Goal: Transaction & Acquisition: Purchase product/service

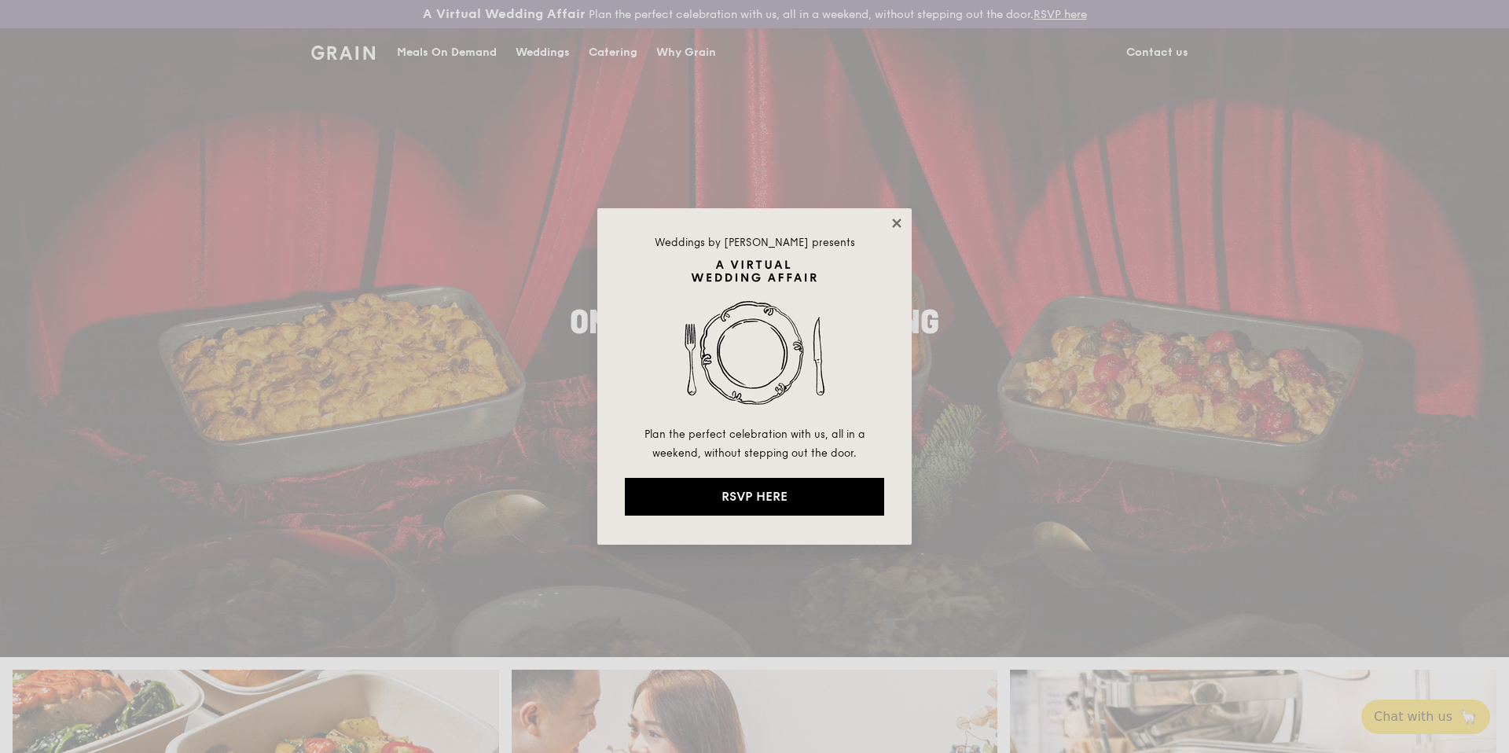
click at [899, 224] on icon at bounding box center [897, 223] width 14 height 14
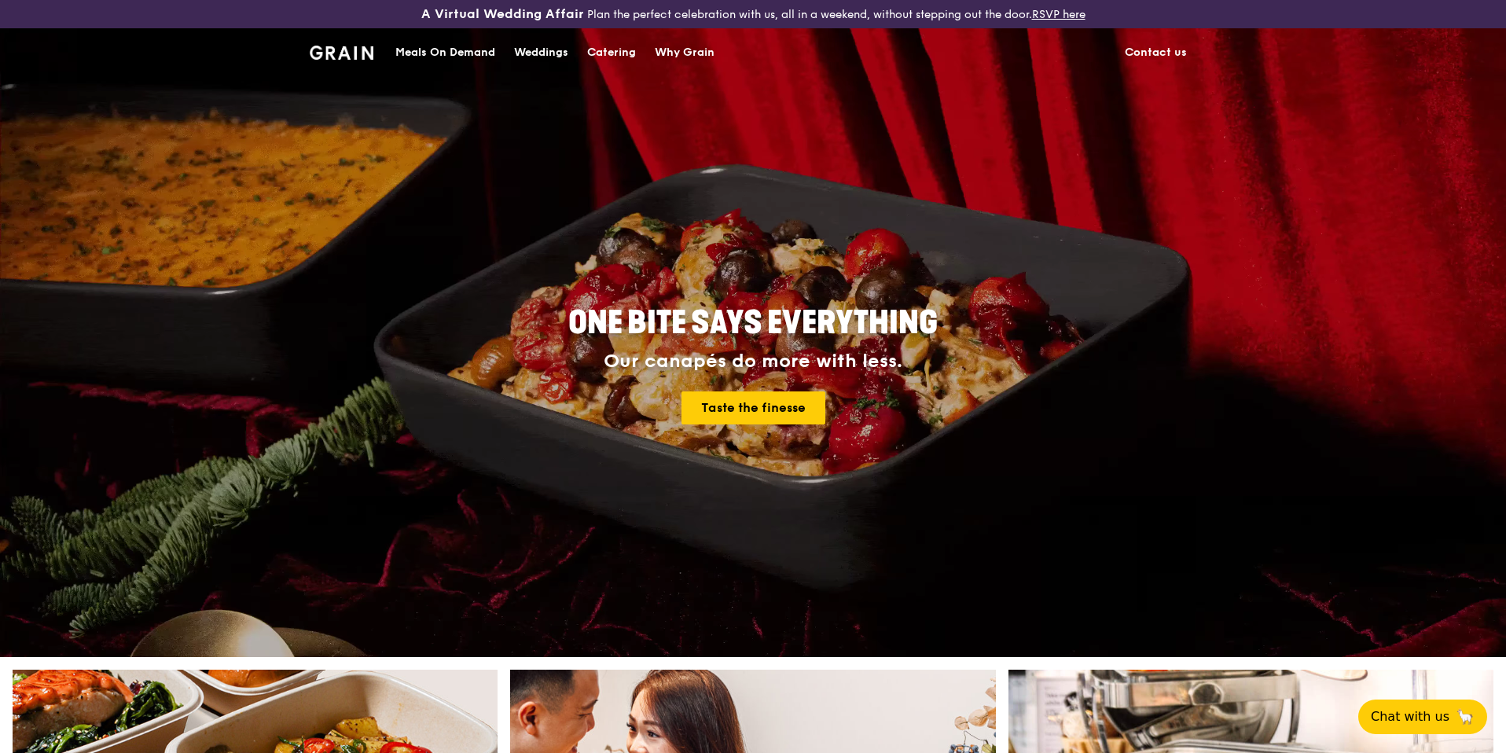
click at [690, 54] on div "Why Grain" at bounding box center [685, 52] width 60 height 47
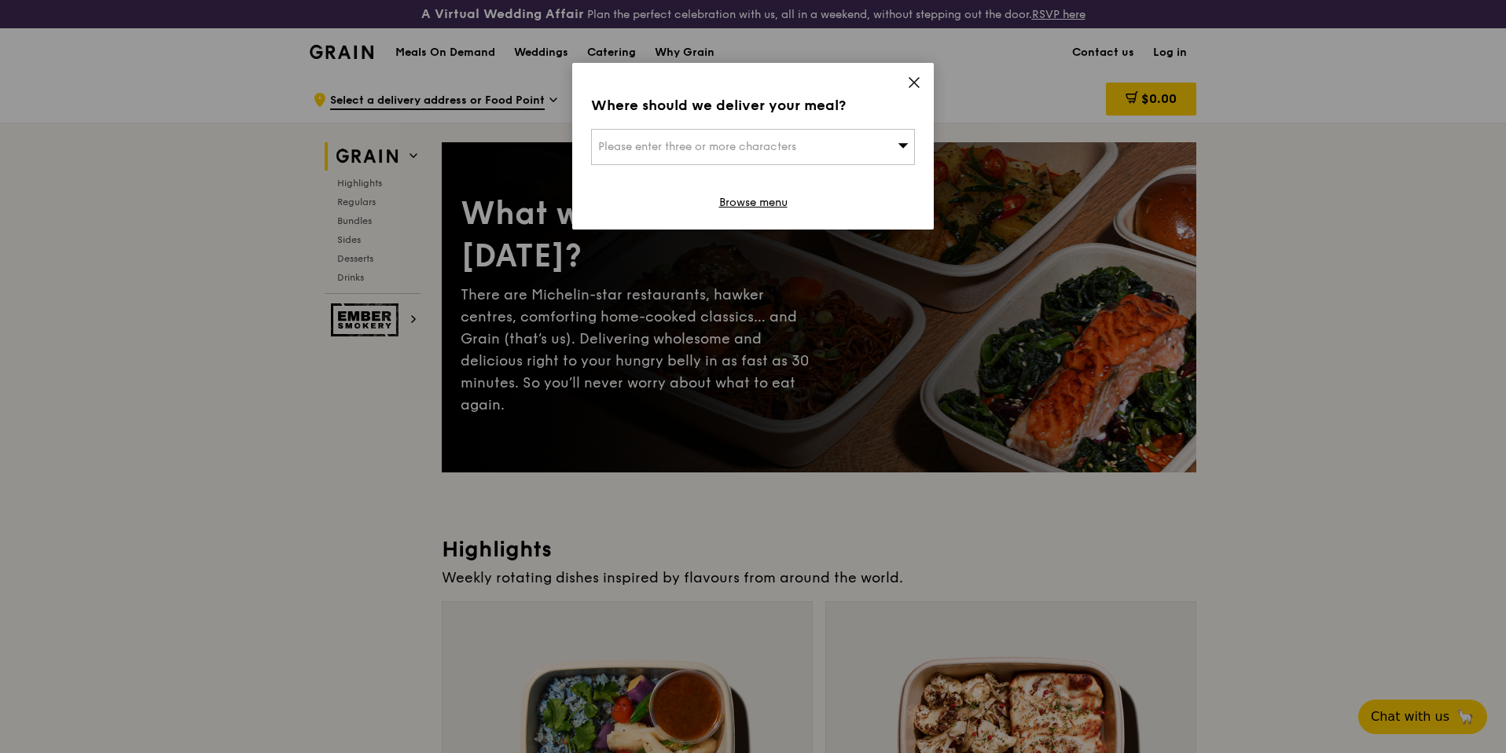
click at [920, 87] on icon at bounding box center [914, 82] width 14 height 14
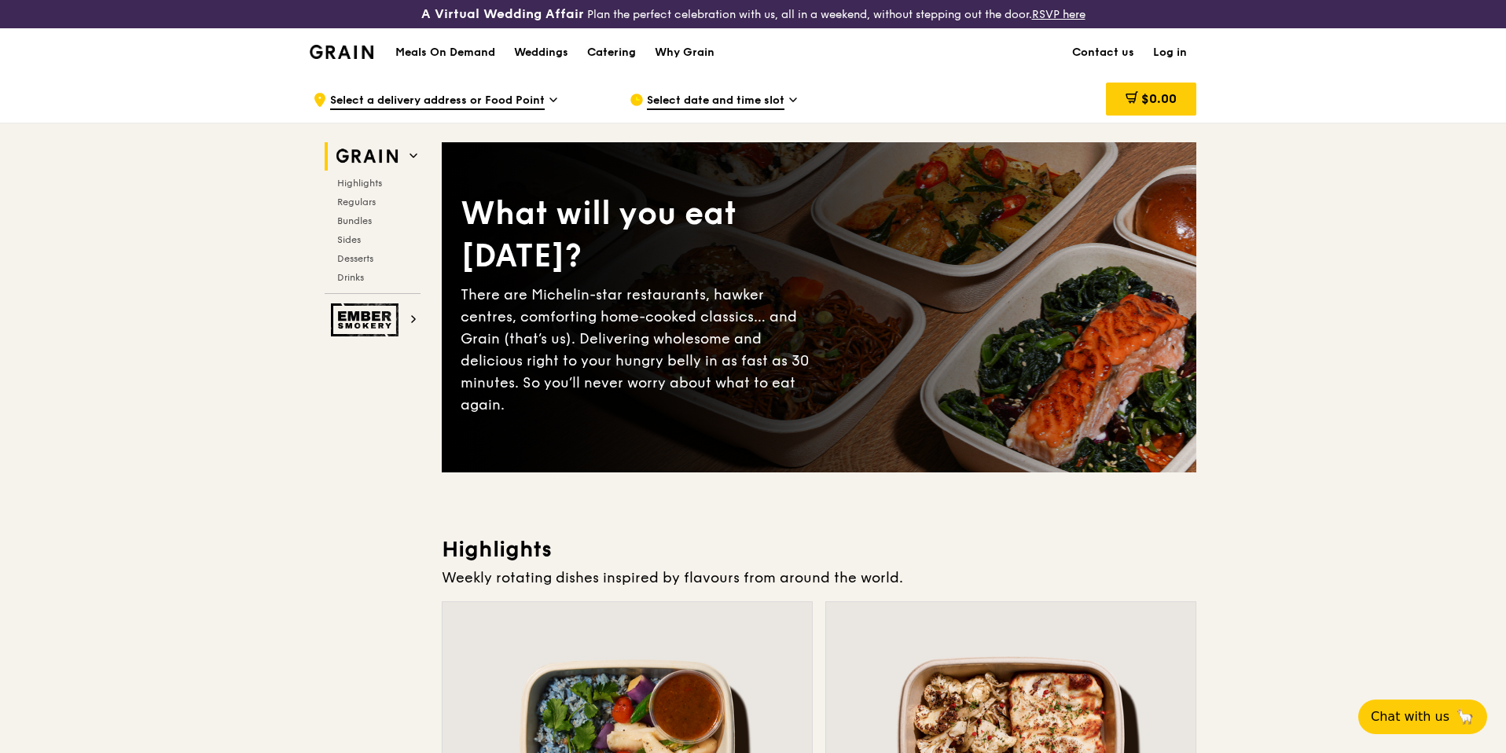
click at [596, 58] on div "Catering" at bounding box center [611, 52] width 49 height 47
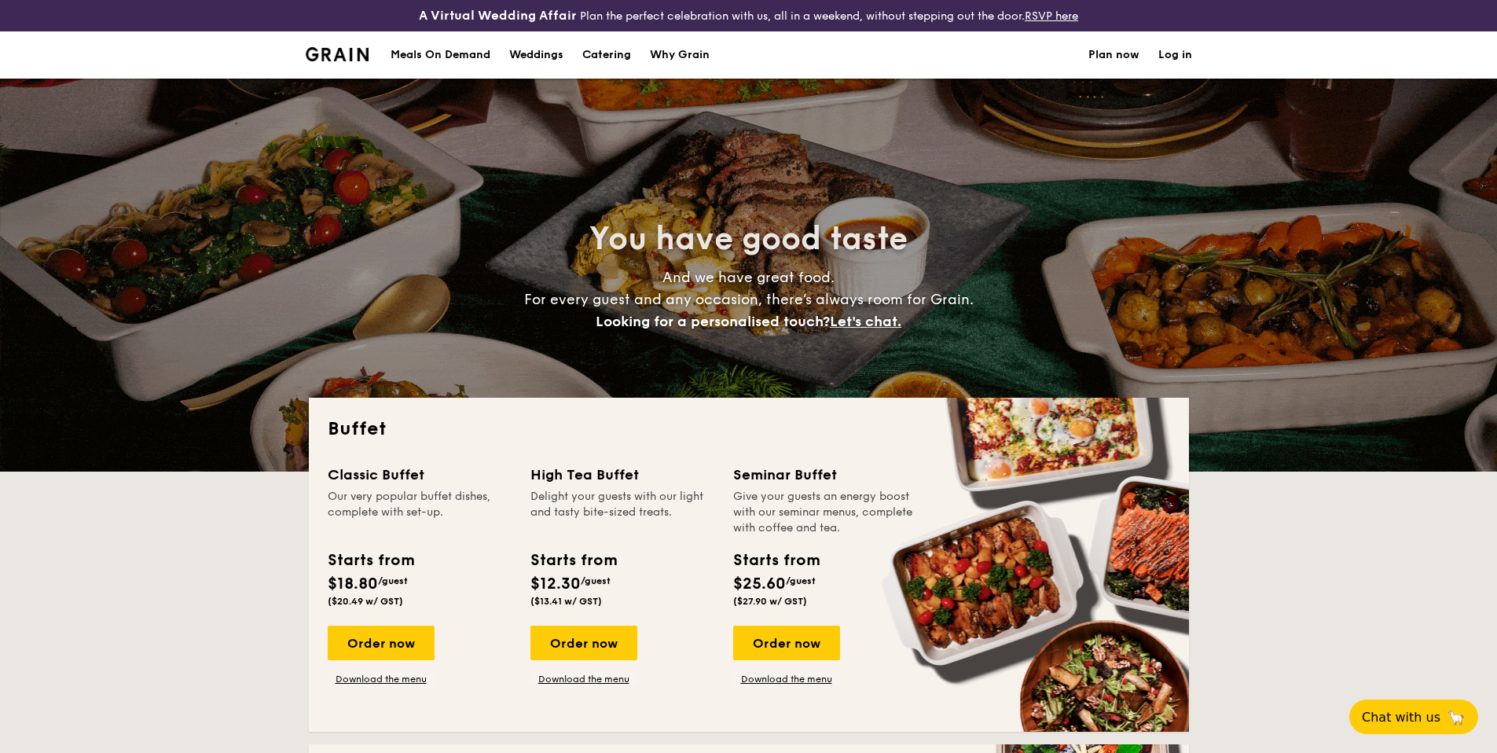
select select
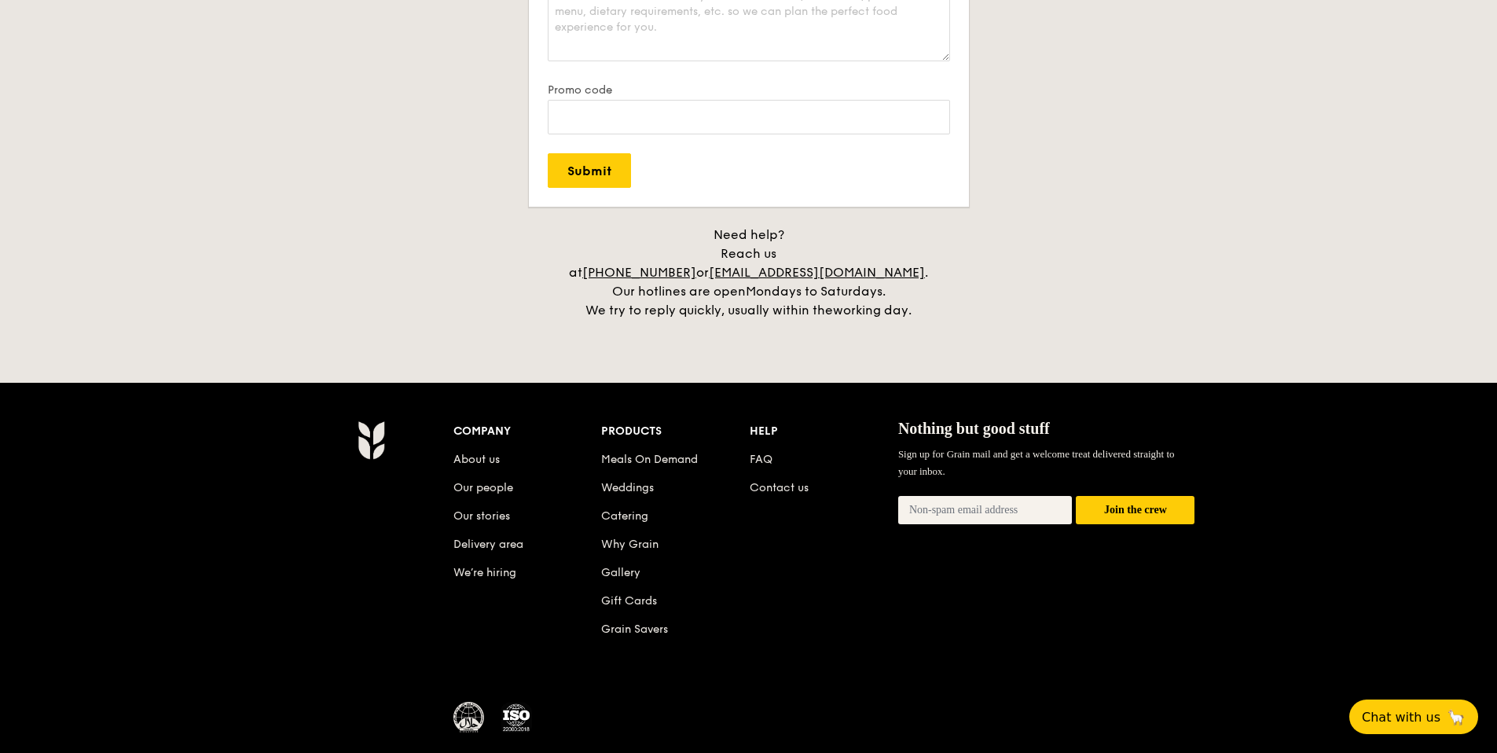
scroll to position [3222, 0]
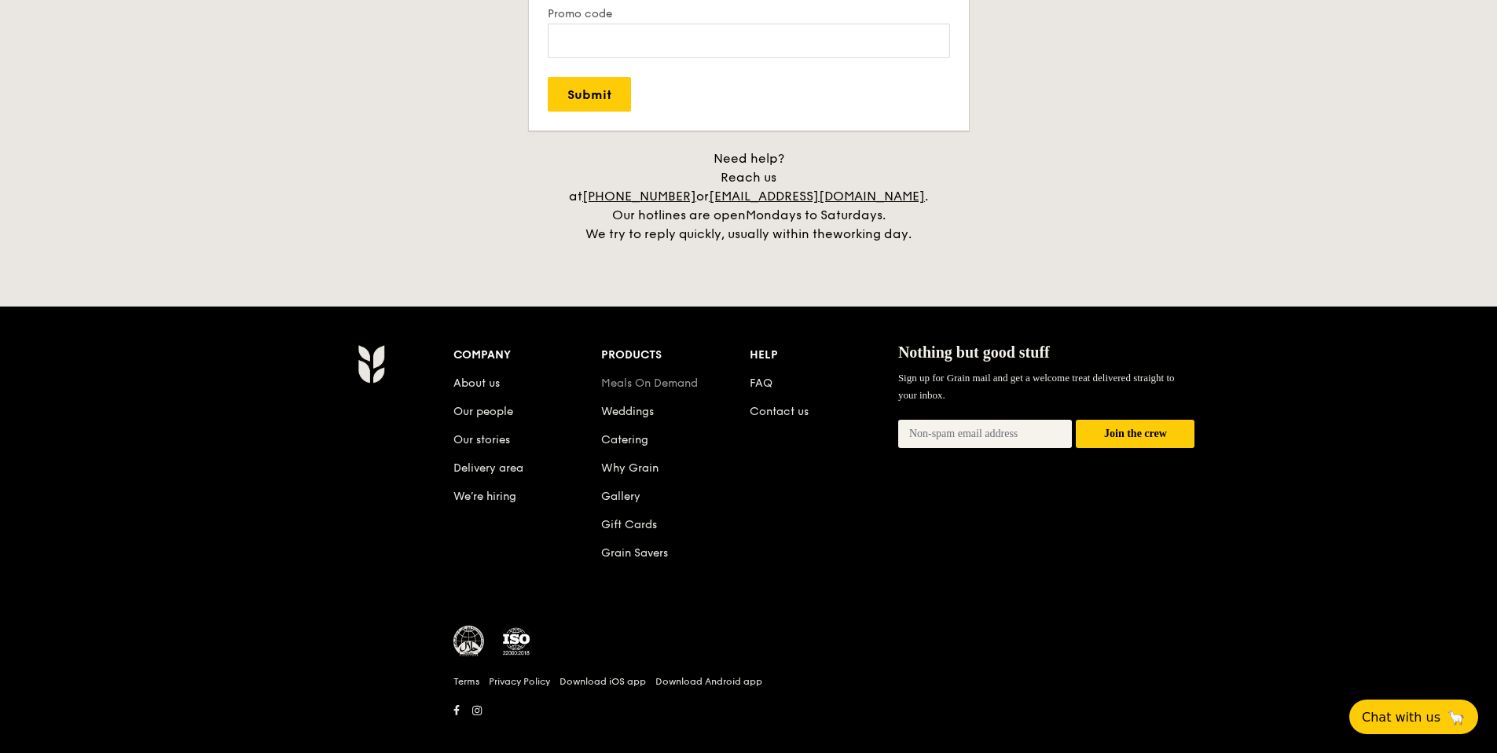
click at [640, 376] on link "Meals On Demand" at bounding box center [649, 382] width 97 height 13
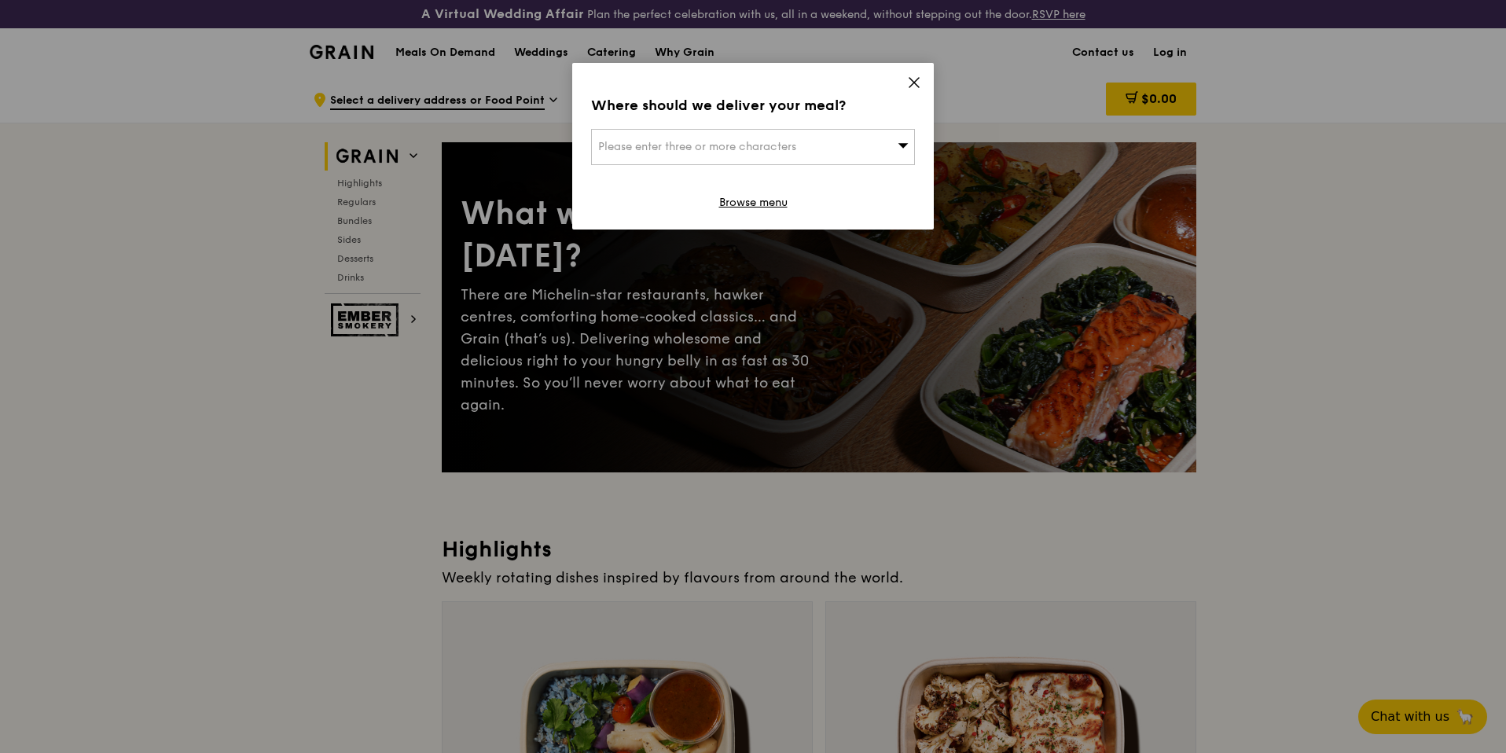
click at [913, 75] on icon at bounding box center [914, 82] width 14 height 14
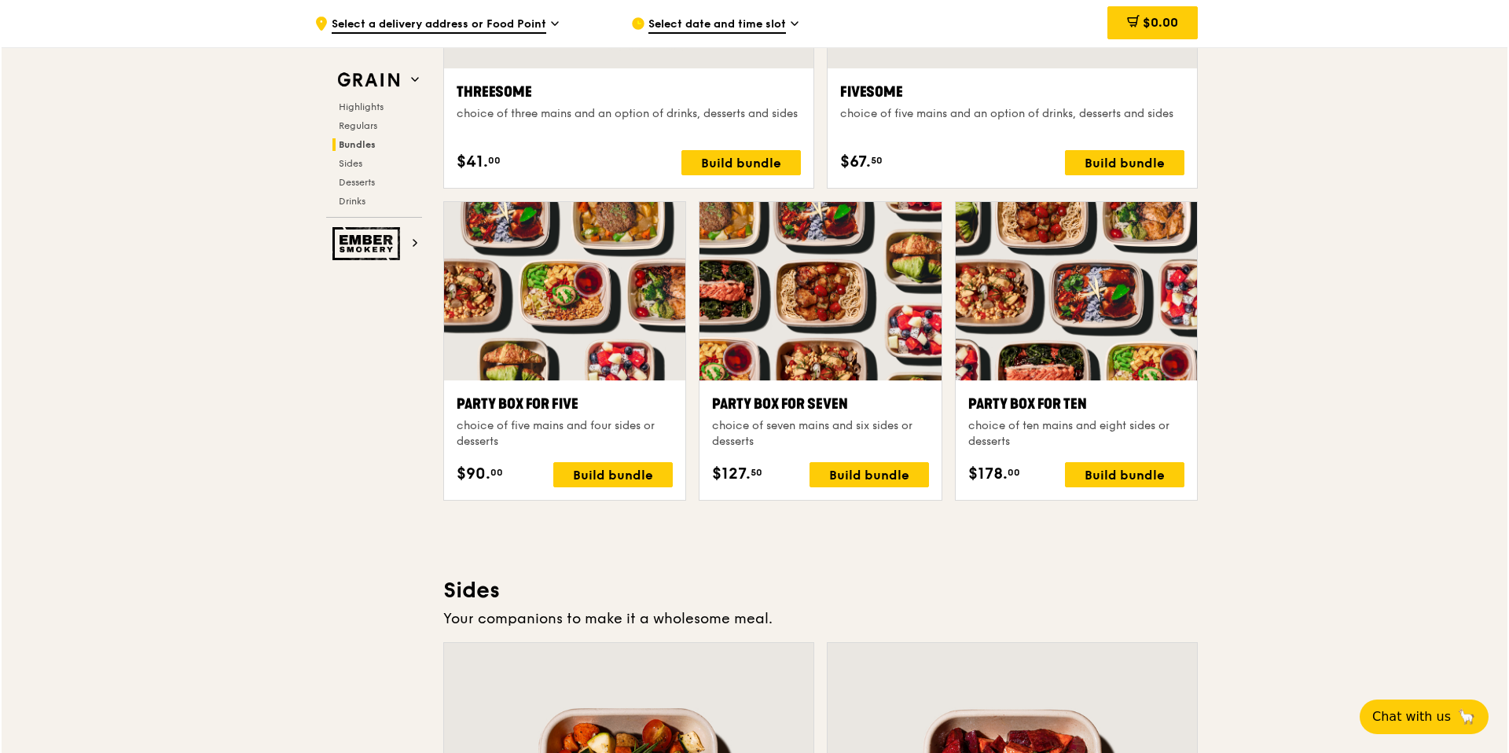
scroll to position [3033, 0]
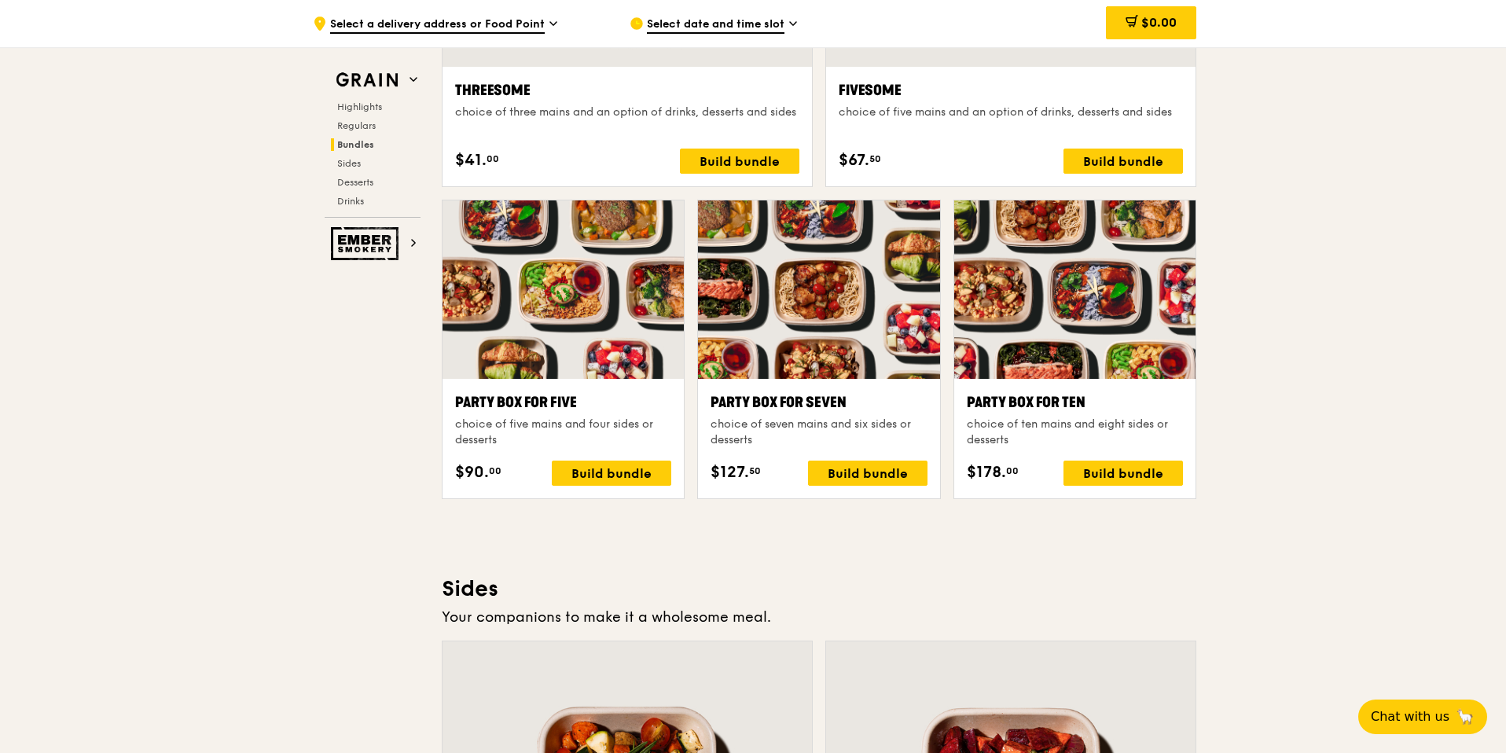
click at [1161, 141] on div "Fivesome choice of five mains and an option of drinks, desserts and sides $67. …" at bounding box center [1010, 126] width 344 height 94
click at [666, 471] on div "Build bundle" at bounding box center [611, 472] width 119 height 25
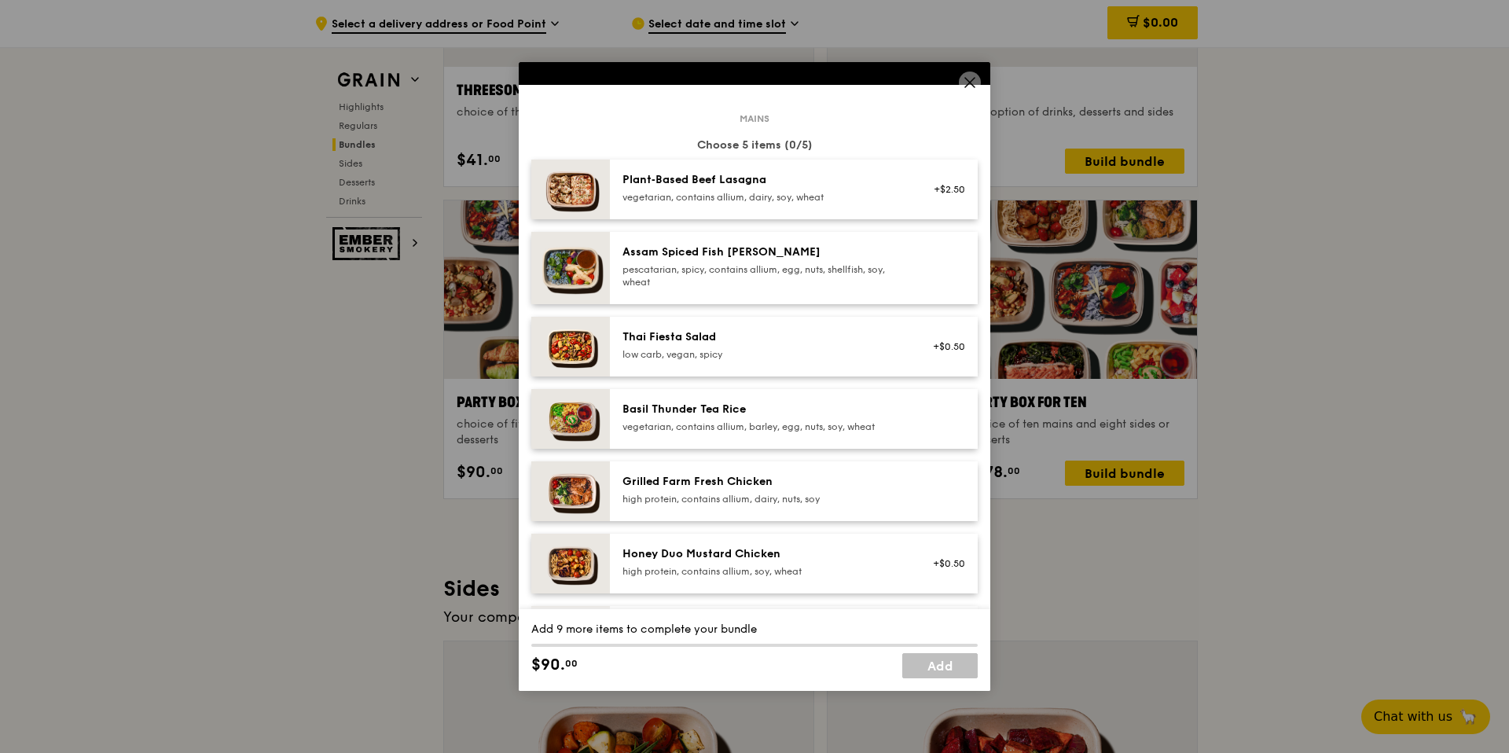
scroll to position [68, 0]
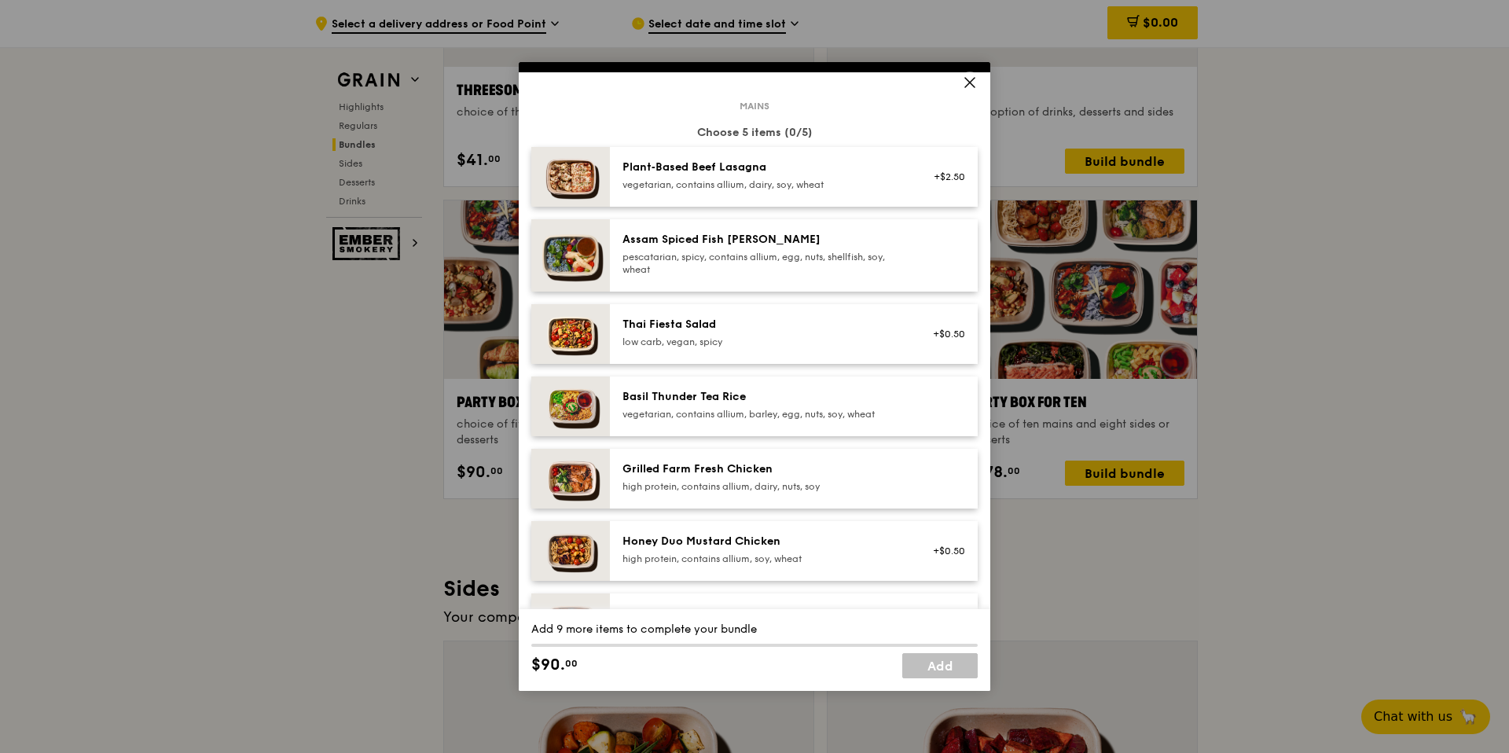
click at [904, 488] on div "Grilled Farm Fresh Chicken high protein, contains allium, dairy, nuts, soy" at bounding box center [794, 479] width 368 height 60
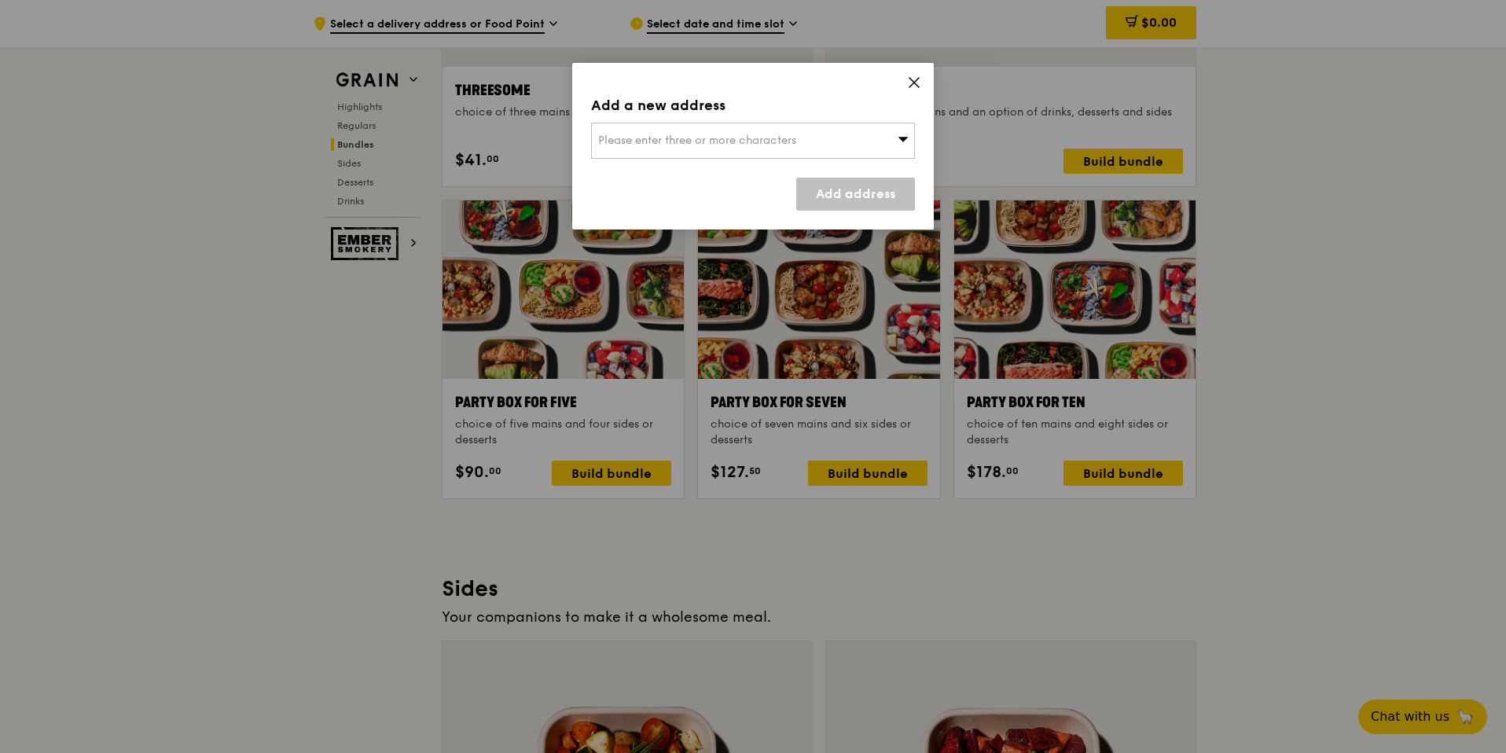
click at [805, 155] on div "Please enter three or more characters" at bounding box center [753, 141] width 324 height 36
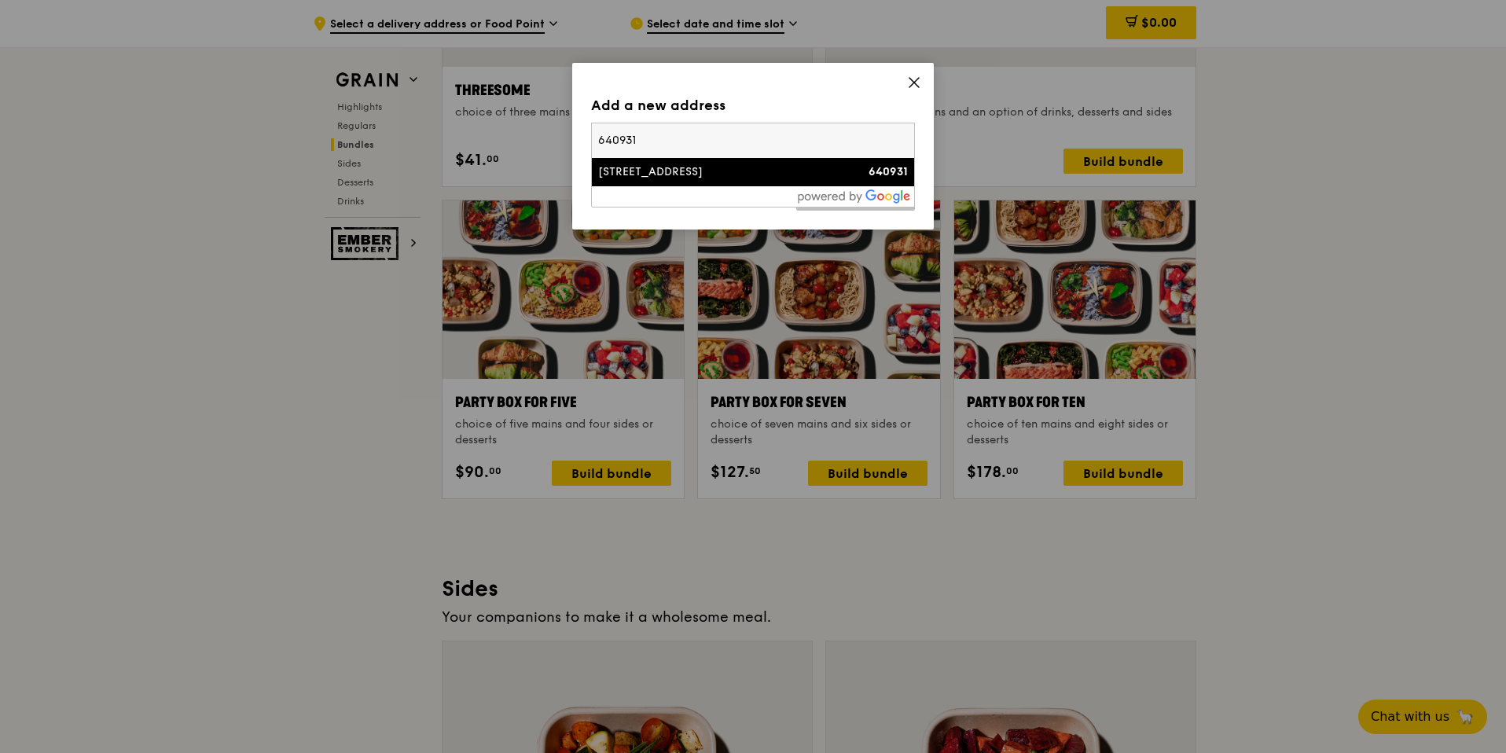
type input "640931"
click at [773, 178] on div "[STREET_ADDRESS]" at bounding box center [714, 172] width 233 height 16
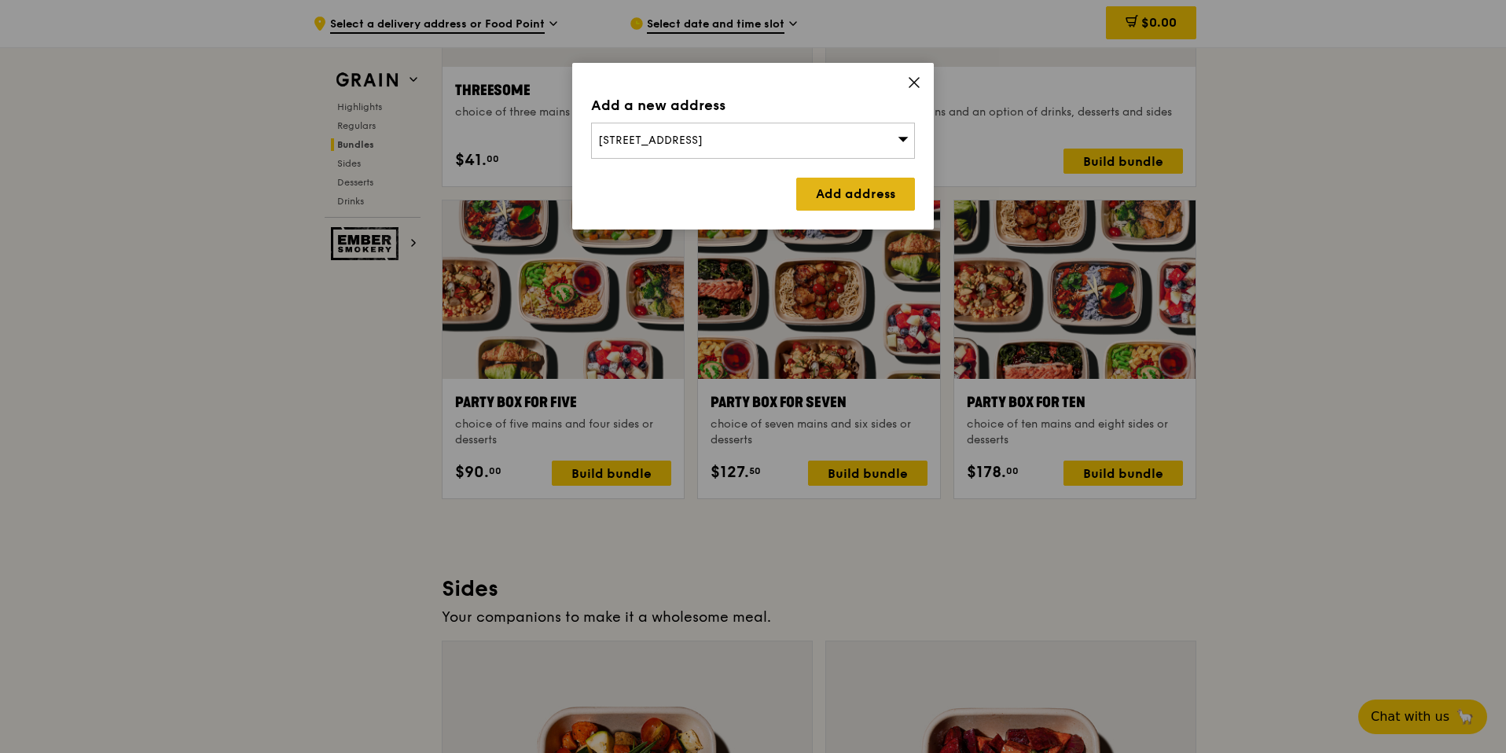
click at [844, 189] on link "Add address" at bounding box center [855, 194] width 119 height 33
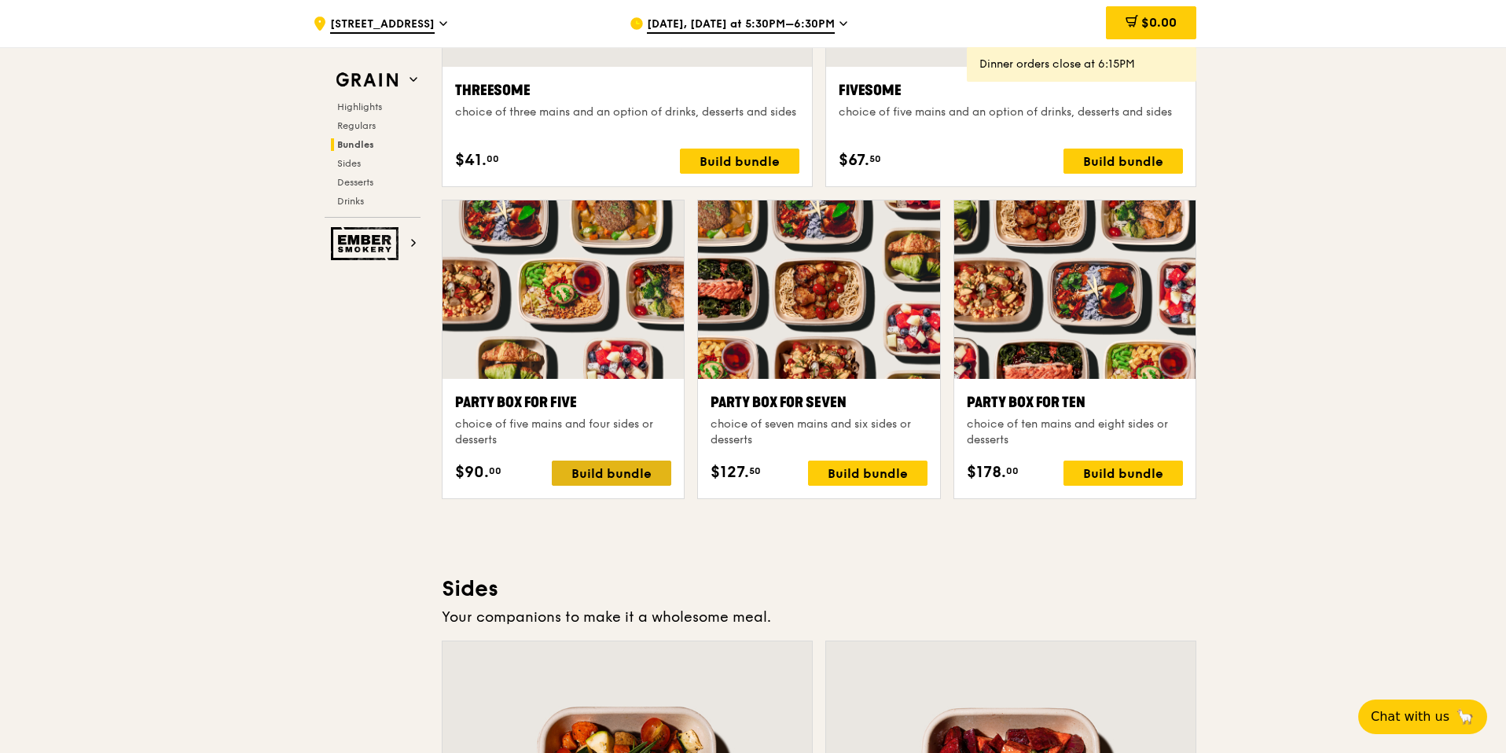
click at [626, 471] on div "Build bundle" at bounding box center [611, 472] width 119 height 25
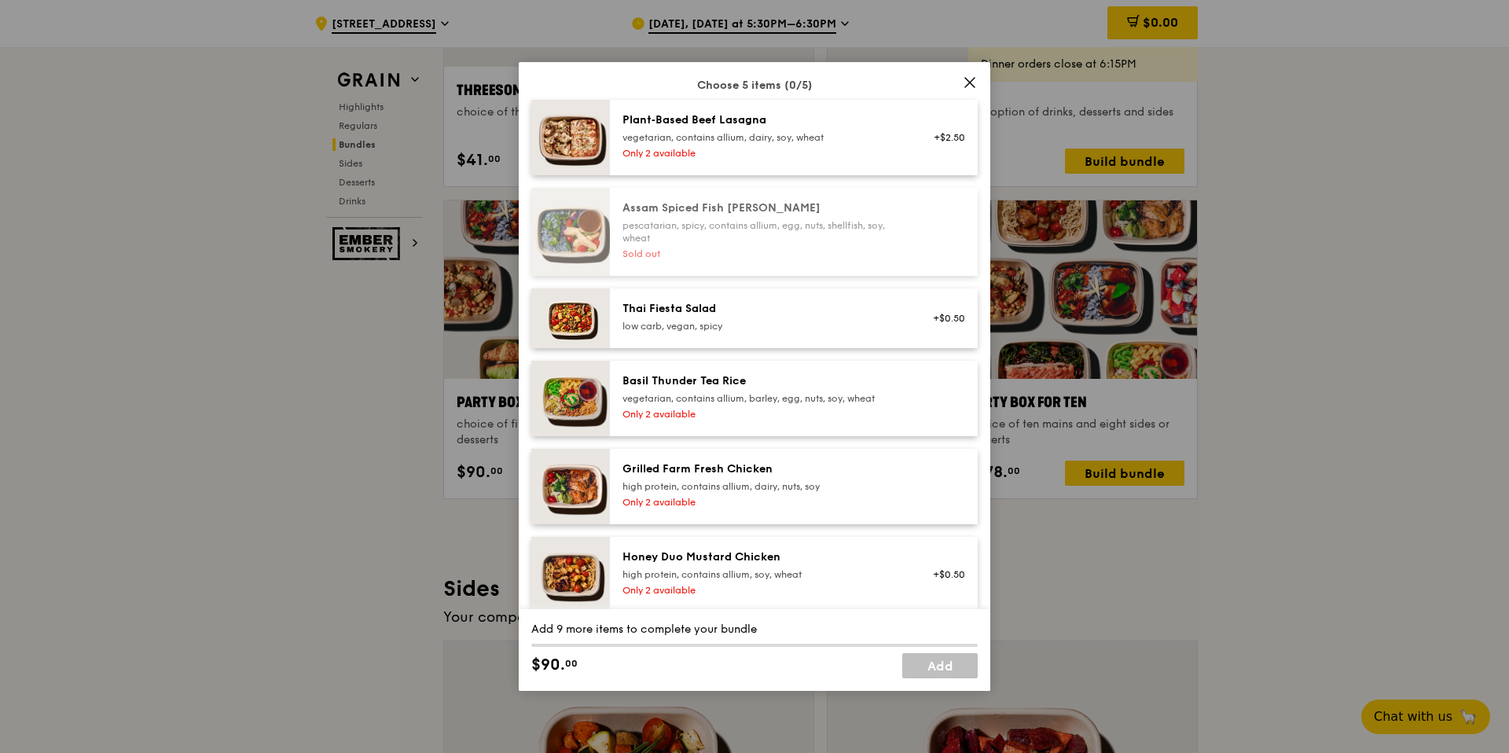
scroll to position [303, 0]
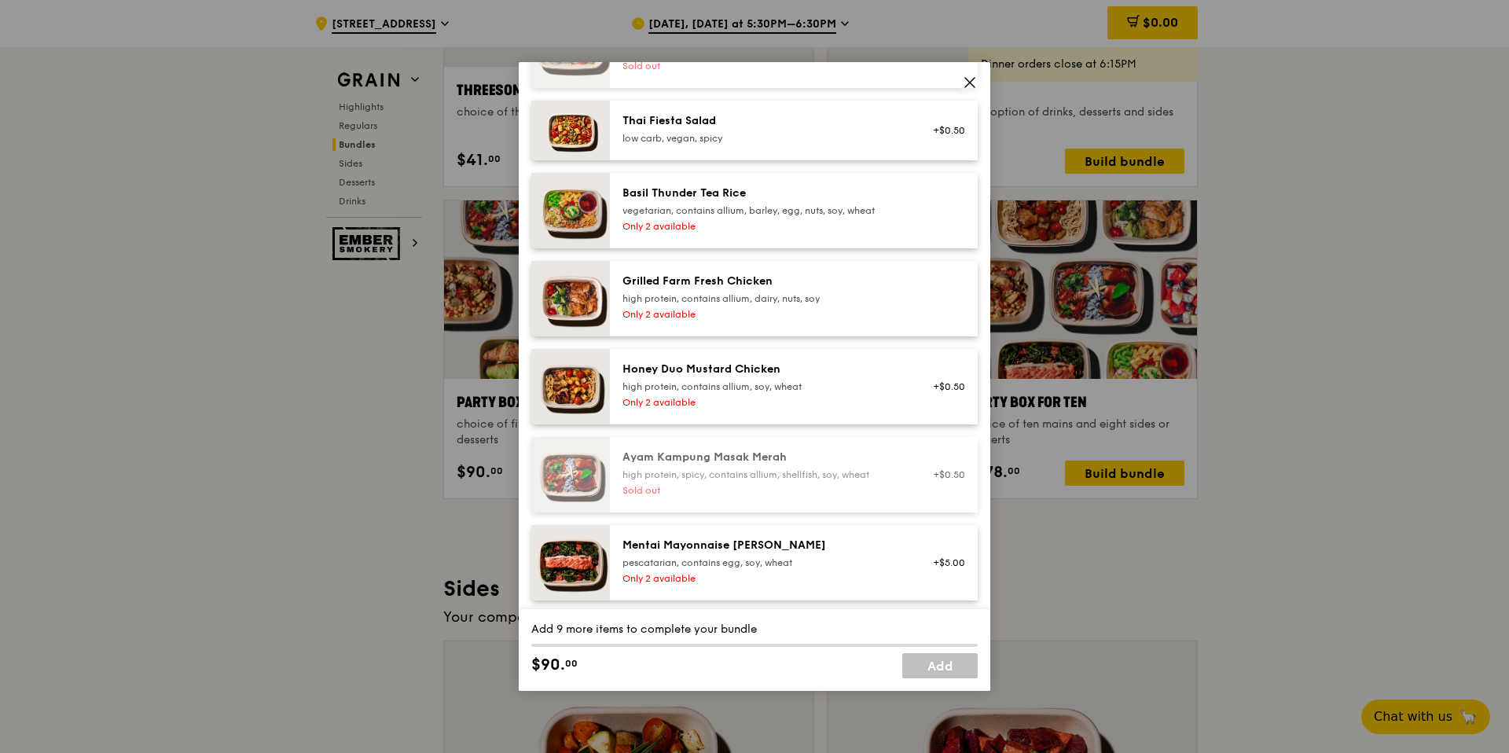
click at [726, 298] on div "high protein, contains allium, dairy, nuts, soy" at bounding box center [763, 298] width 282 height 13
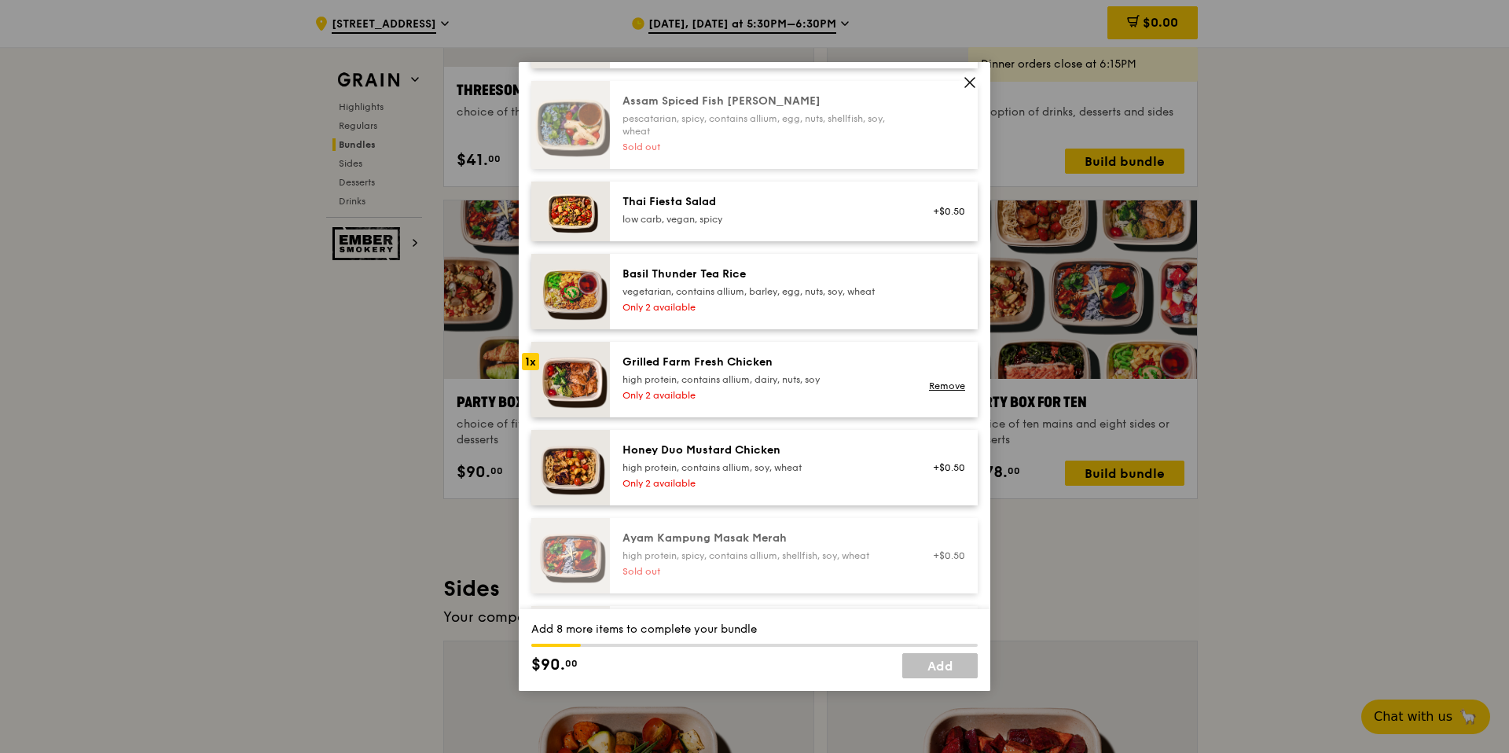
scroll to position [371, 0]
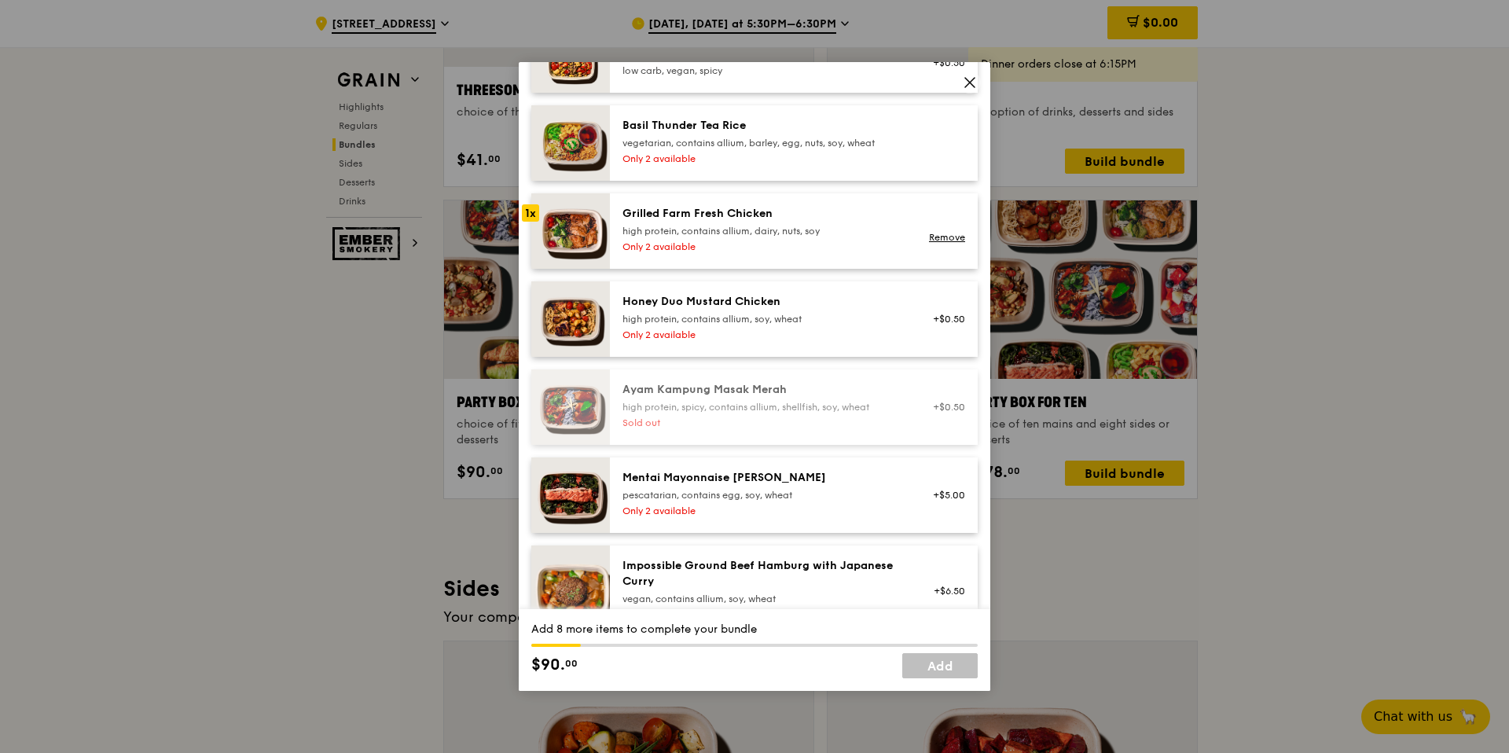
click at [776, 228] on div "high protein, contains allium, dairy, nuts, soy" at bounding box center [763, 231] width 282 height 13
click at [818, 245] on div "Only 2 available" at bounding box center [763, 246] width 282 height 13
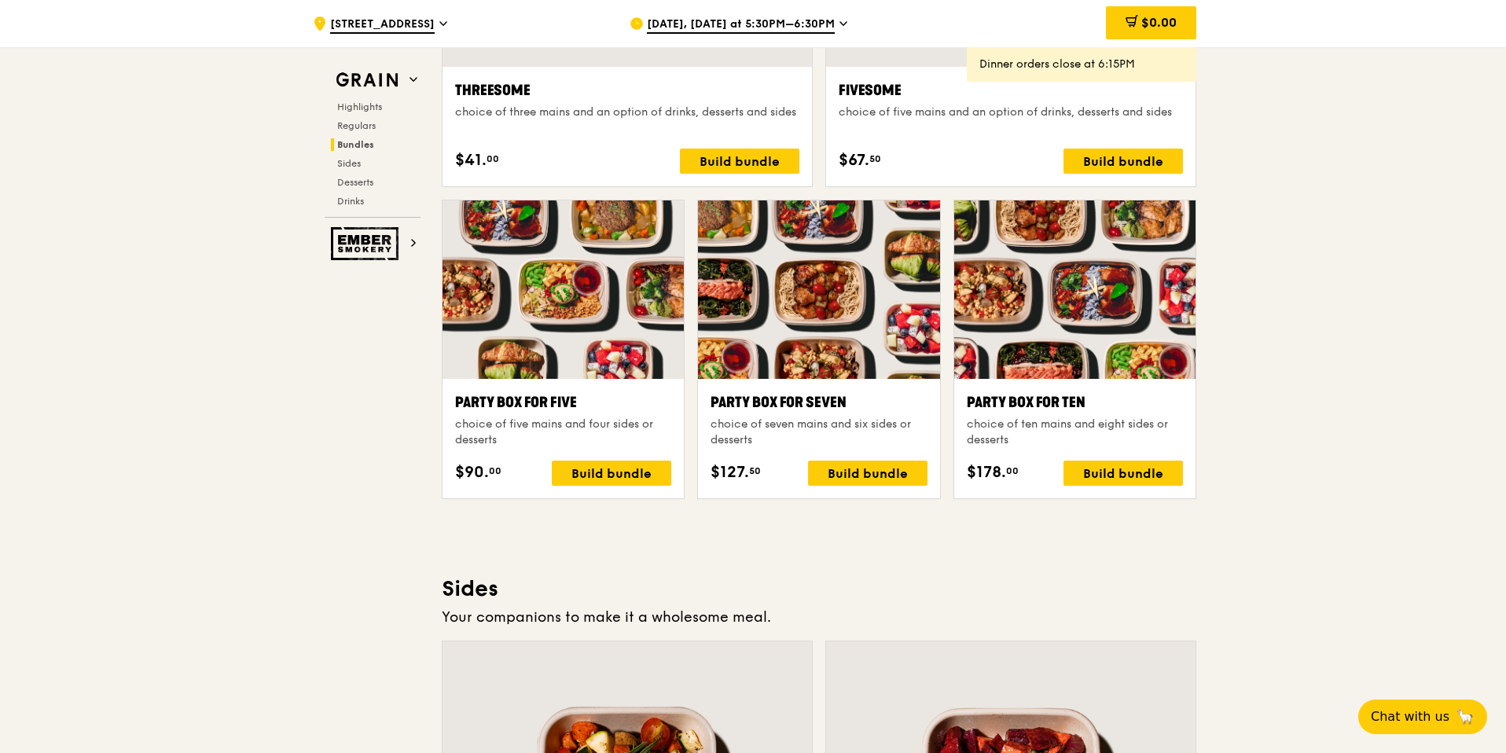
click at [816, 25] on span "[DATE], [DATE] at 5:30PM–6:30PM" at bounding box center [741, 25] width 188 height 17
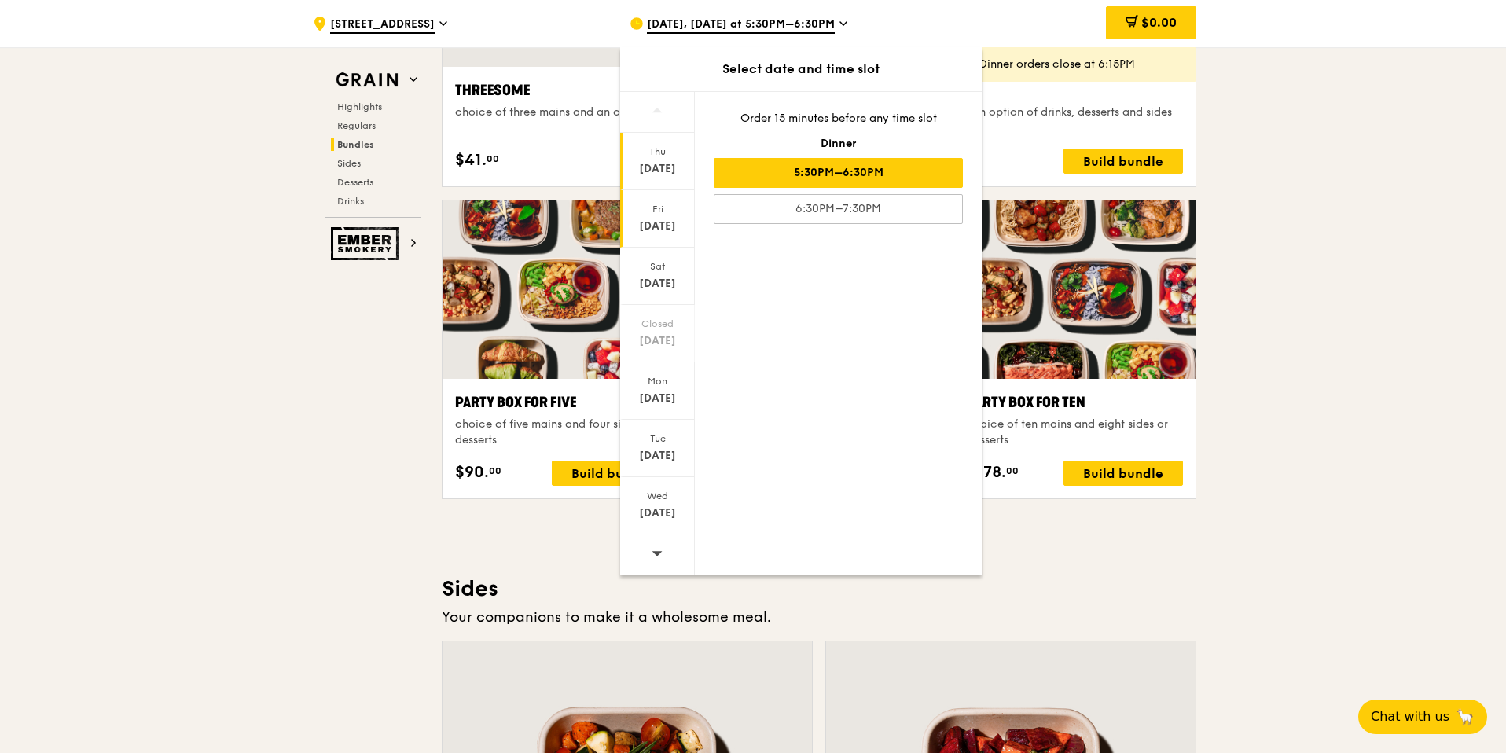
click at [649, 212] on div "Fri" at bounding box center [657, 209] width 70 height 13
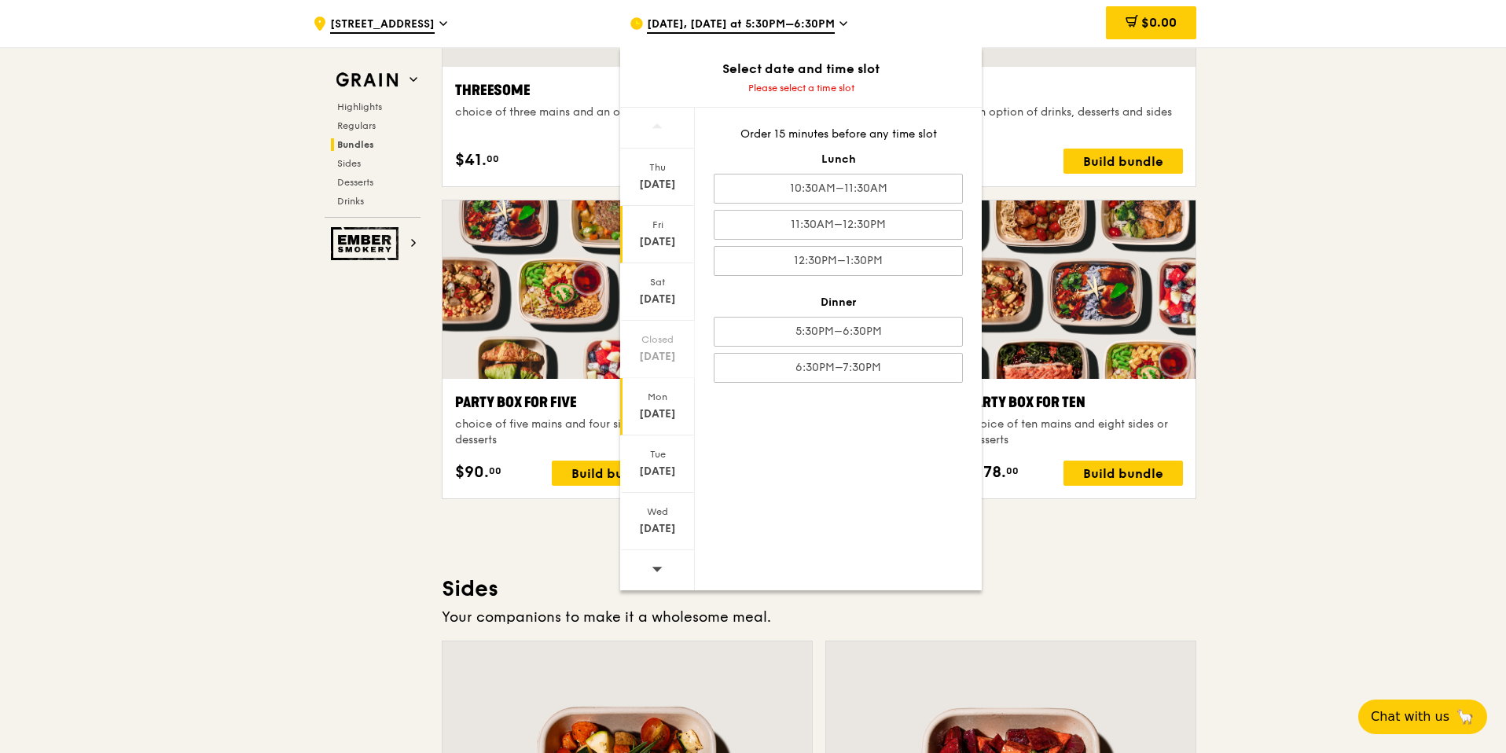
click at [665, 399] on div "Mon" at bounding box center [657, 397] width 70 height 13
click at [673, 301] on div "[DATE]" at bounding box center [657, 300] width 70 height 16
click at [859, 378] on div "6:30PM–7:30PM" at bounding box center [838, 368] width 249 height 30
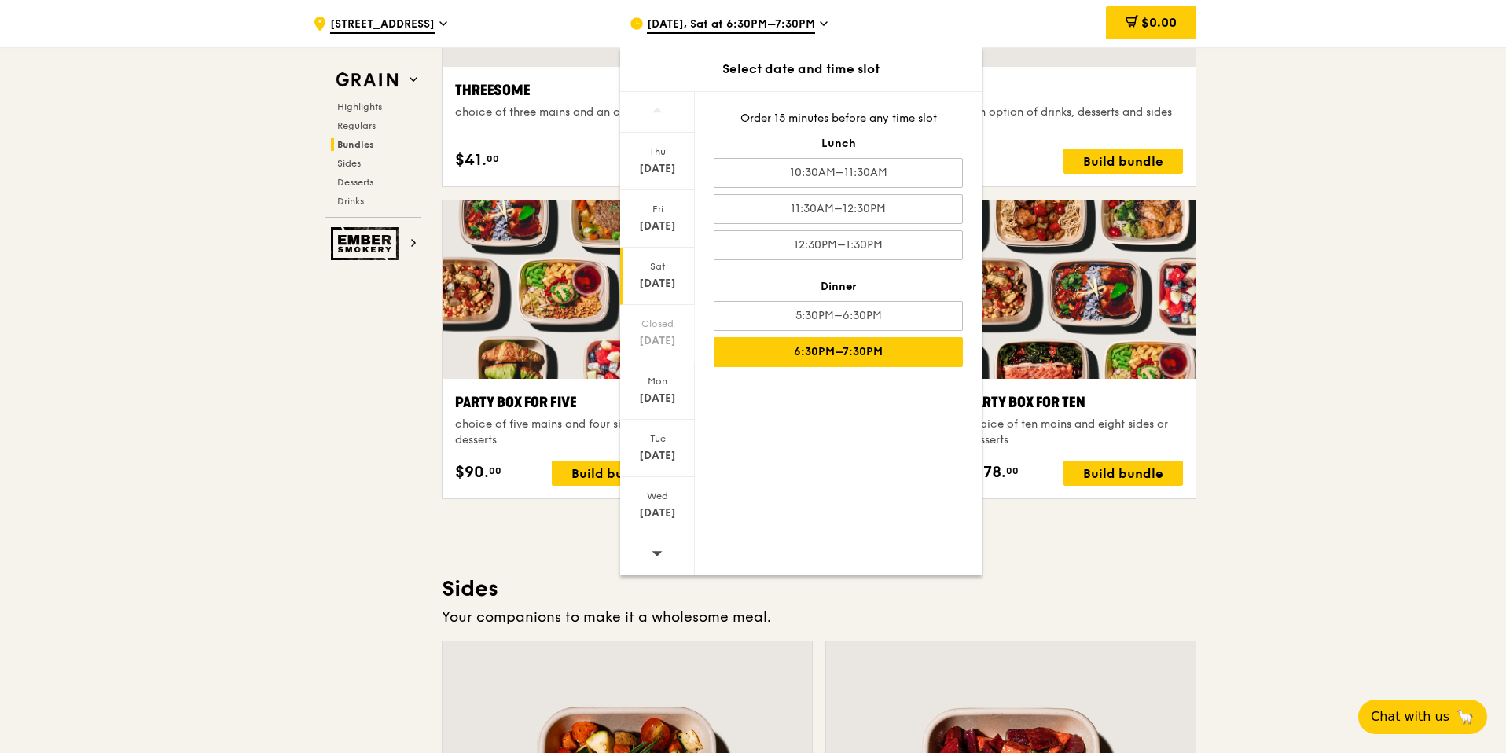
click at [1318, 318] on div ".cls-1 { fill: none; stroke: #fff; stroke-linecap: round; stroke-linejoin: roun…" at bounding box center [753, 367] width 1506 height 6651
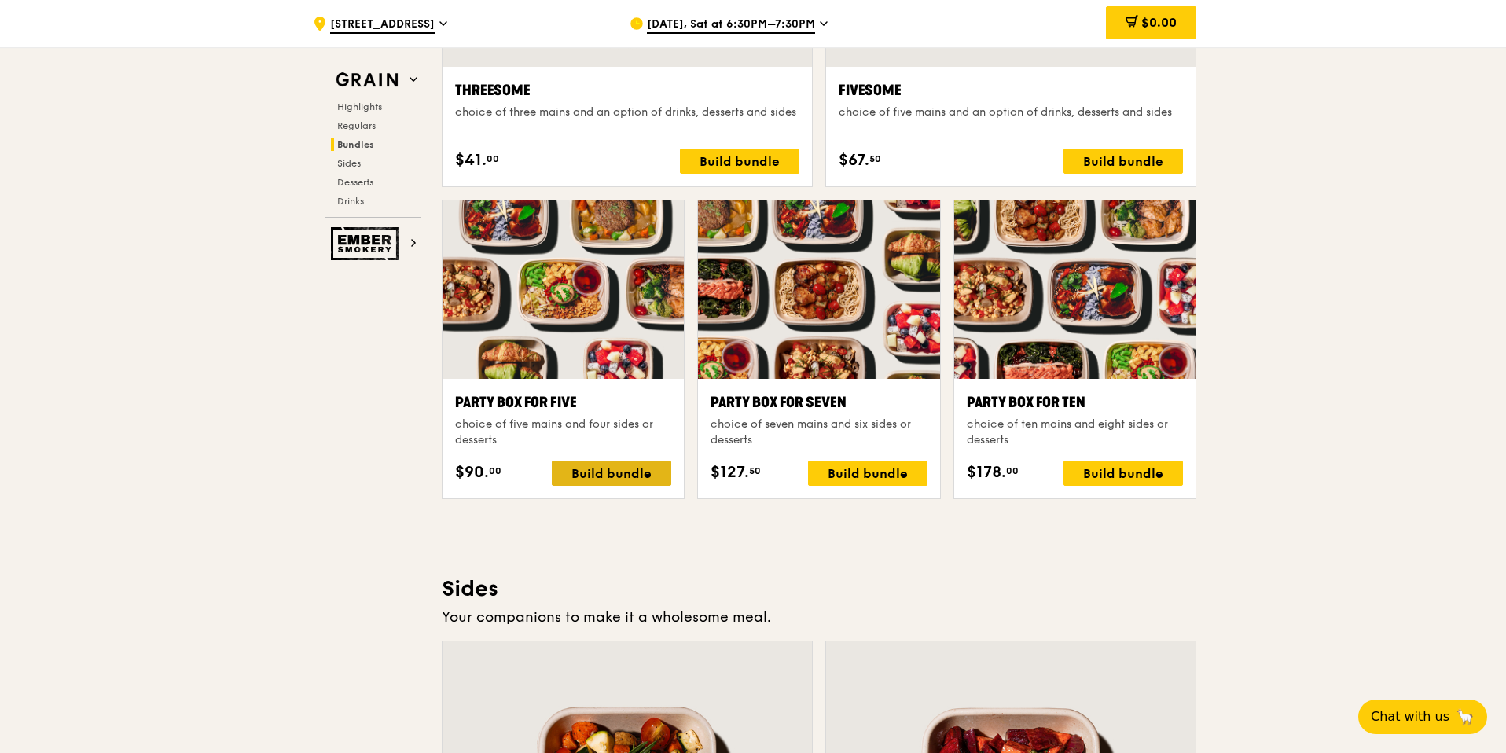
click at [585, 470] on div "Build bundle" at bounding box center [611, 472] width 119 height 25
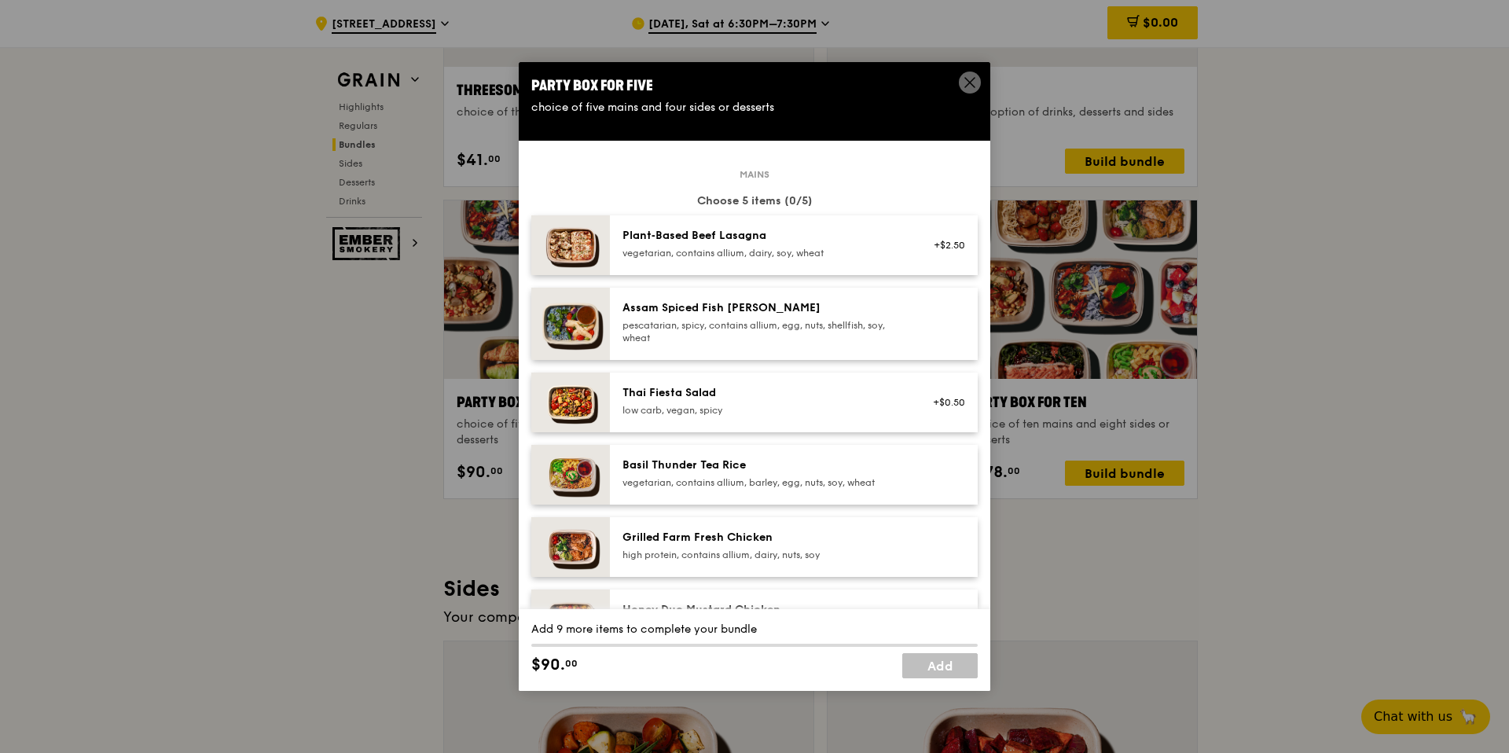
click at [816, 291] on div "Assam Spiced Fish [PERSON_NAME] pescatarian, spicy, contains allium, egg, nuts,…" at bounding box center [794, 324] width 368 height 72
drag, startPoint x: 753, startPoint y: 317, endPoint x: 893, endPoint y: 445, distance: 189.7
click at [753, 317] on div "Assam Spiced Fish [PERSON_NAME] pescatarian, spicy, contains allium, egg, nuts,…" at bounding box center [763, 322] width 282 height 44
click at [929, 329] on link "Remove" at bounding box center [947, 329] width 36 height 11
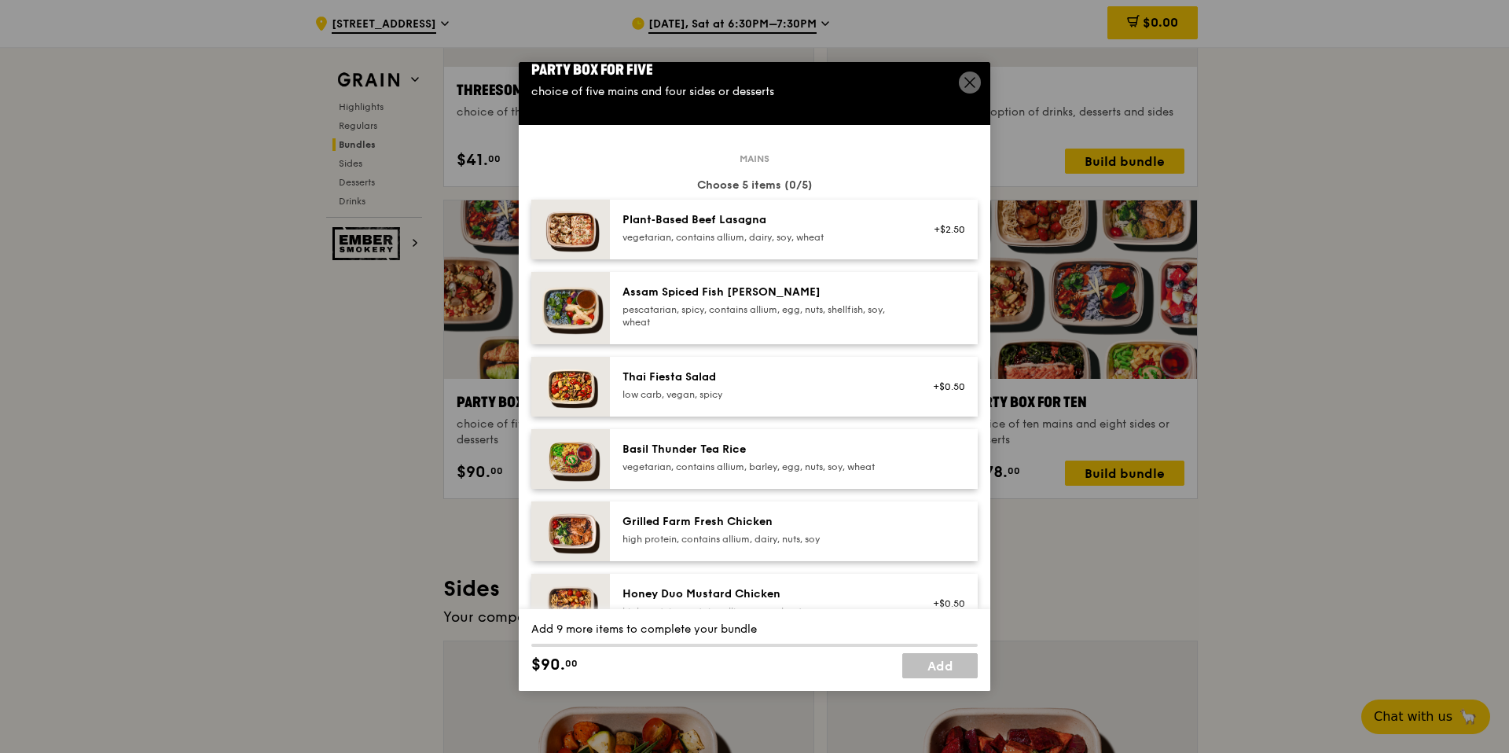
scroll to position [19, 0]
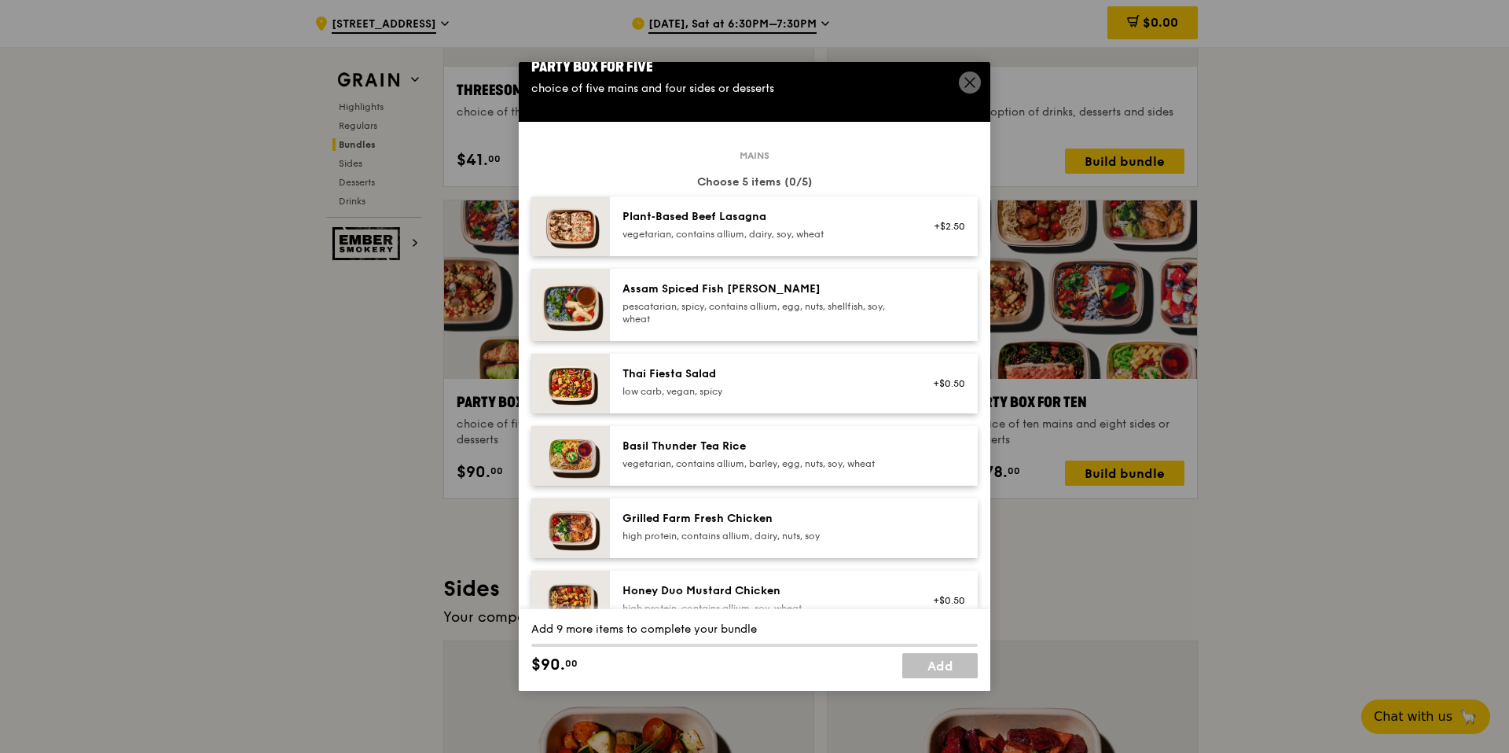
click at [898, 521] on div "Grilled Farm Fresh Chicken high protein, contains allium, dairy, nuts, soy" at bounding box center [763, 528] width 301 height 35
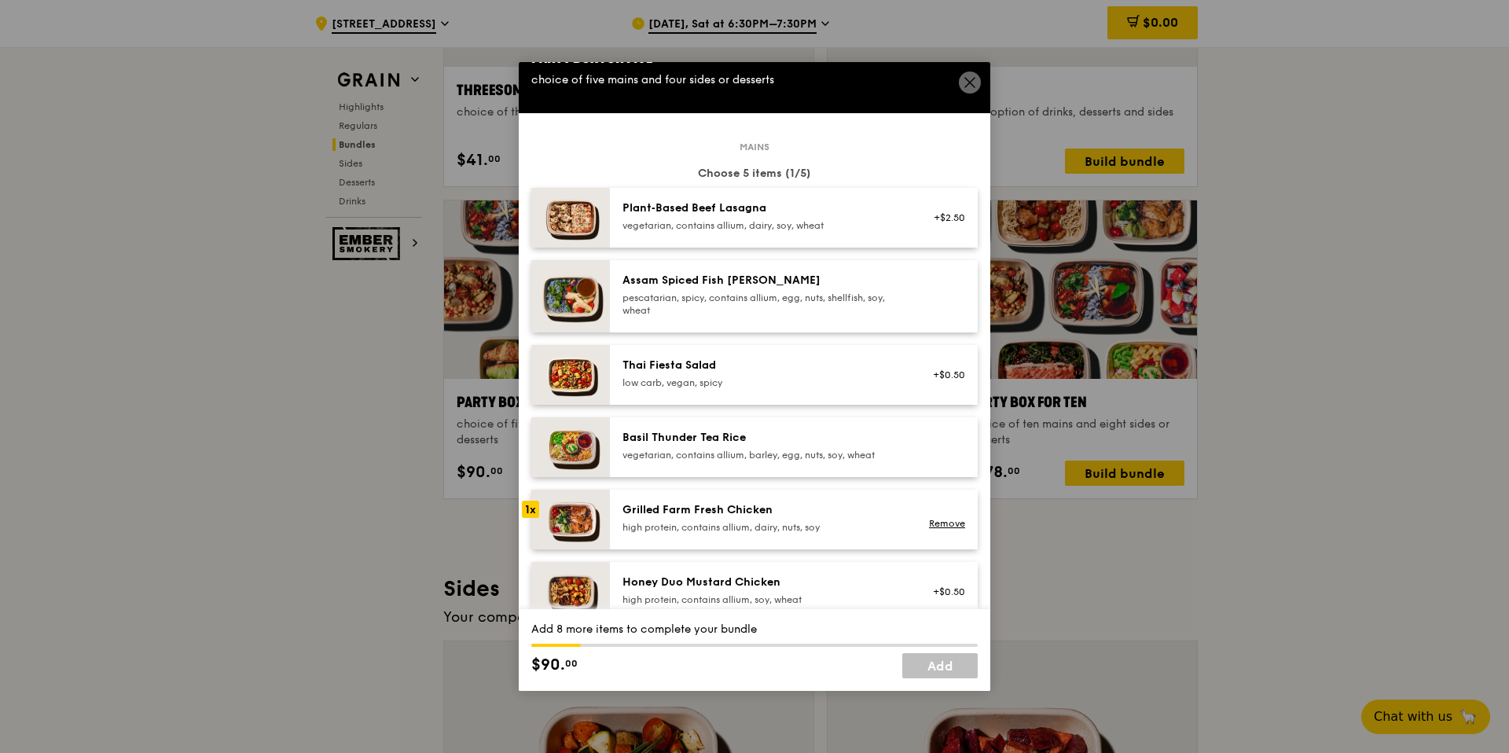
click at [914, 518] on div "Remove" at bounding box center [944, 519] width 61 height 35
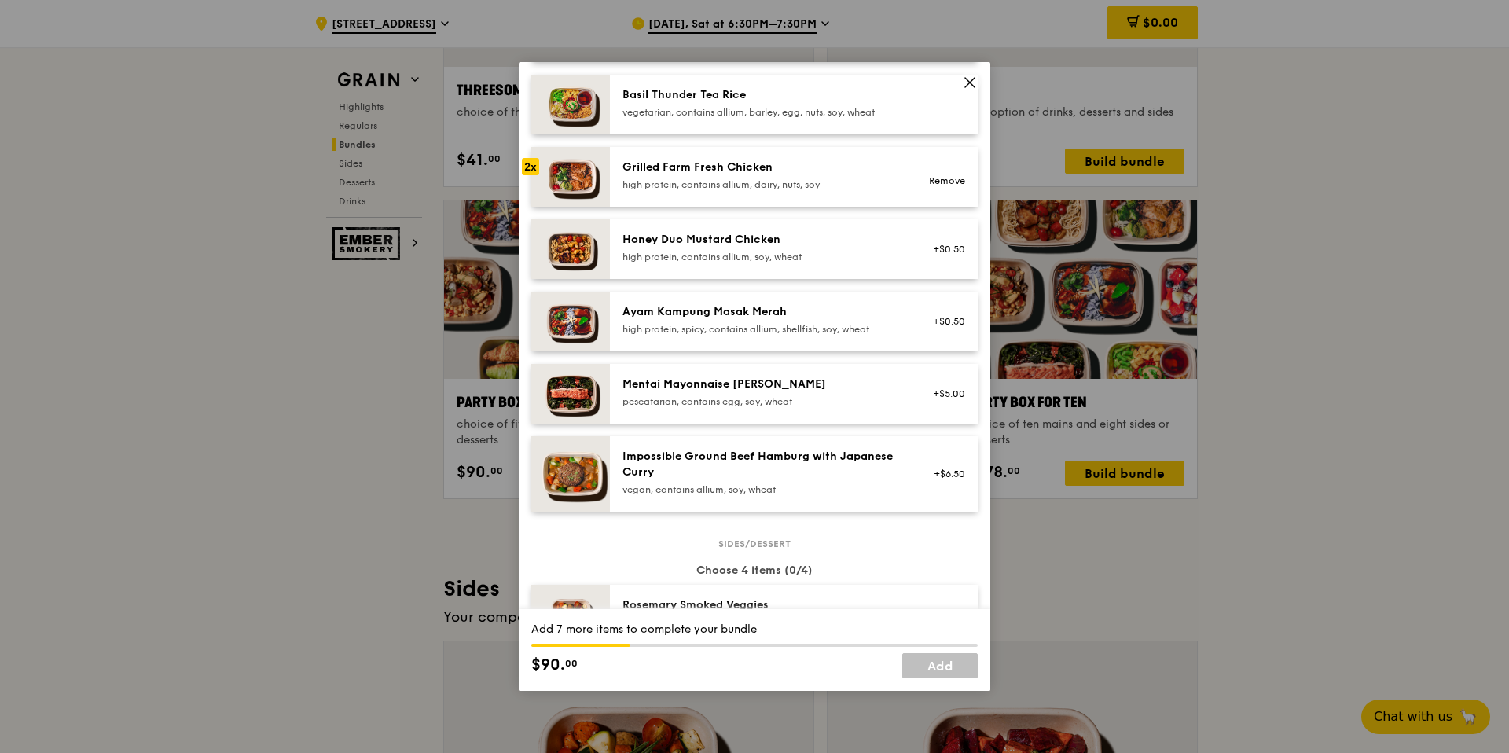
scroll to position [361, 0]
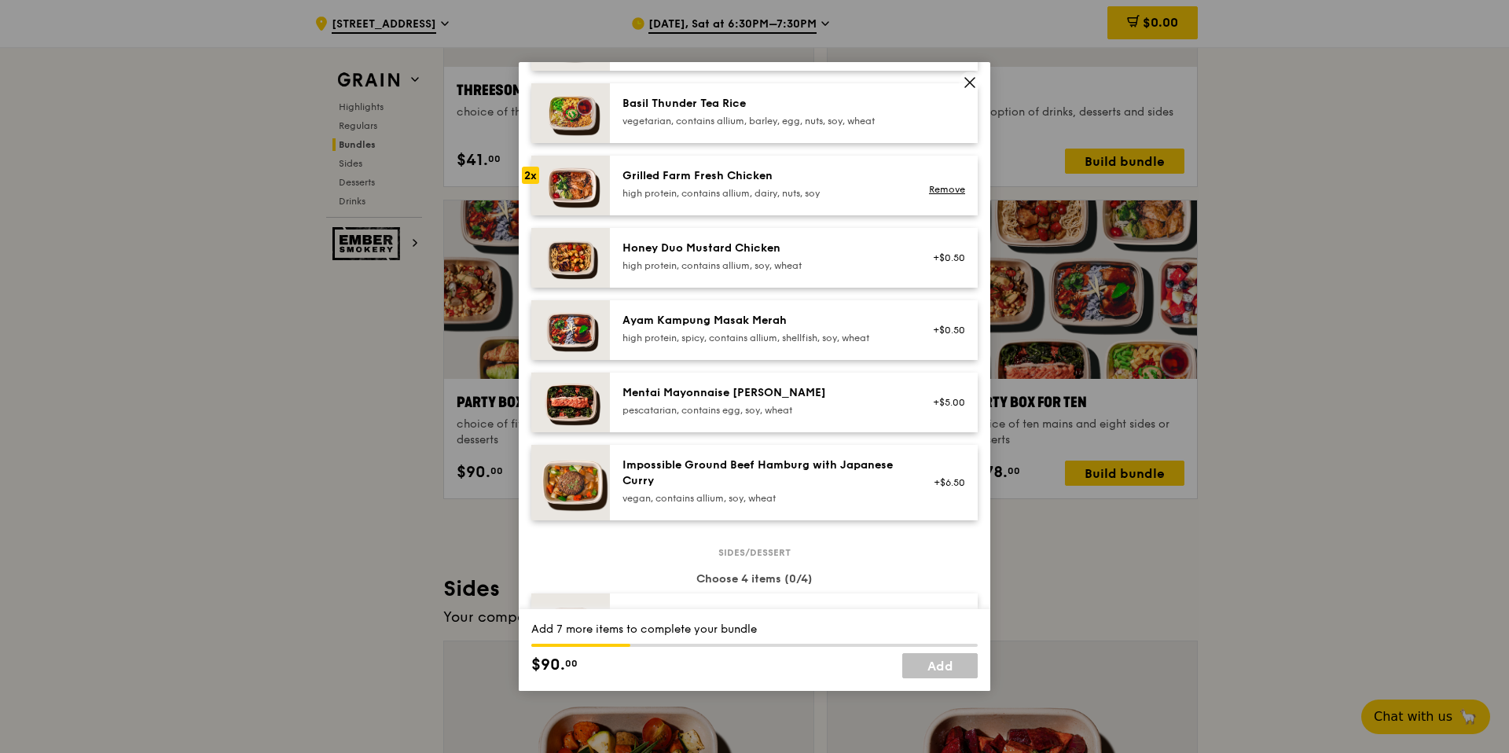
click at [830, 260] on div "high protein, contains allium, soy, wheat" at bounding box center [763, 265] width 282 height 13
click at [811, 195] on div "high protein, contains allium, dairy, nuts, soy" at bounding box center [763, 193] width 282 height 13
click at [840, 261] on div "high protein, contains allium, soy, wheat" at bounding box center [763, 265] width 282 height 13
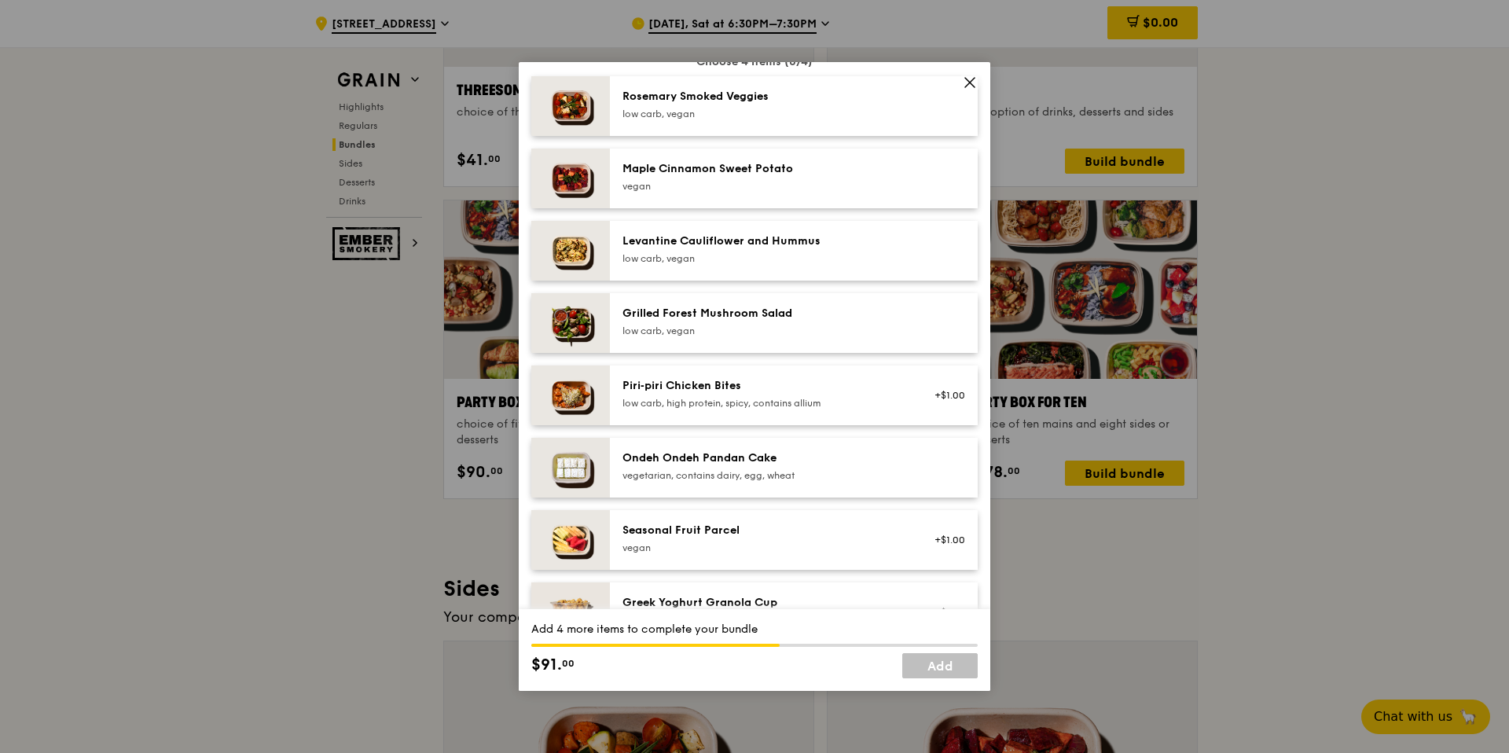
scroll to position [842, 0]
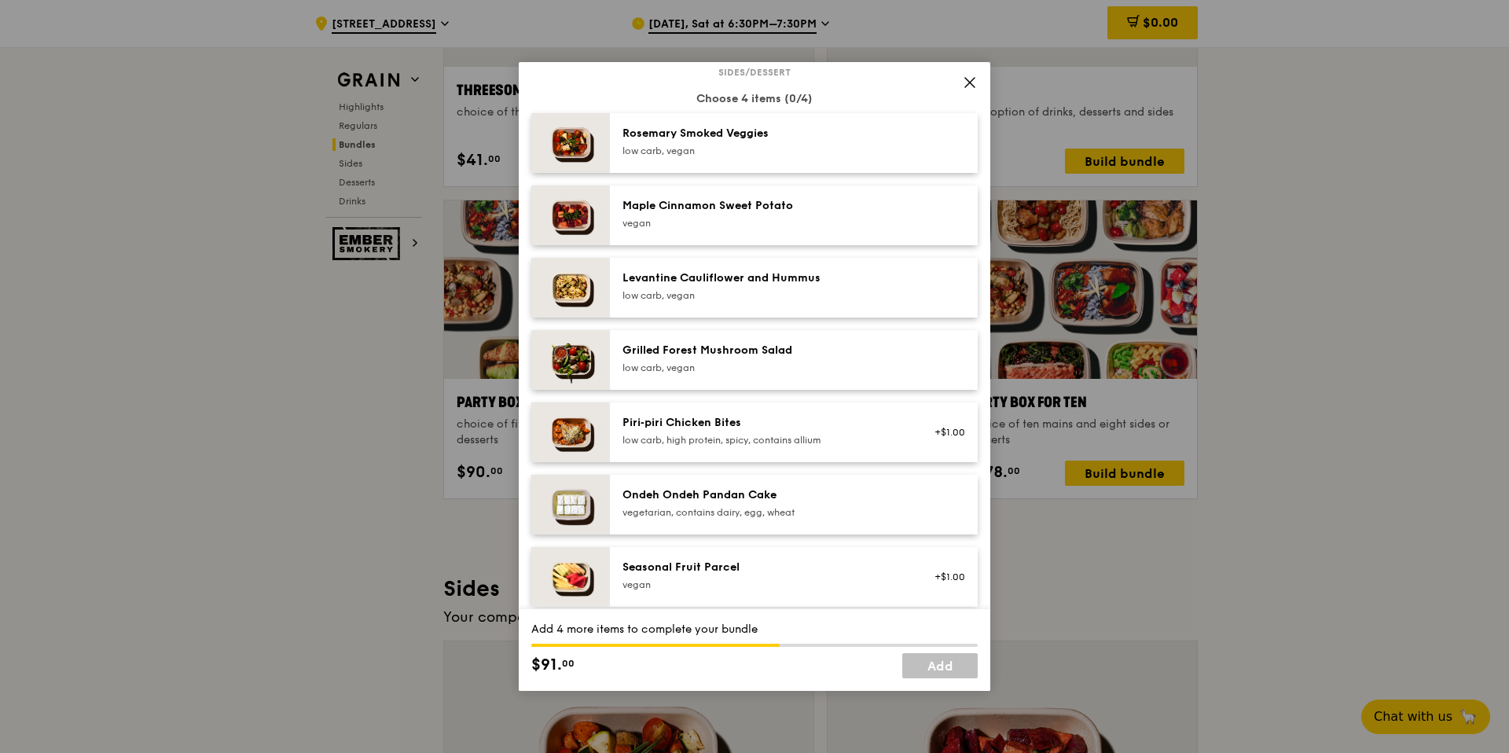
click at [783, 145] on div "low carb, vegan" at bounding box center [763, 151] width 282 height 13
click at [837, 218] on div "vegan" at bounding box center [763, 223] width 282 height 13
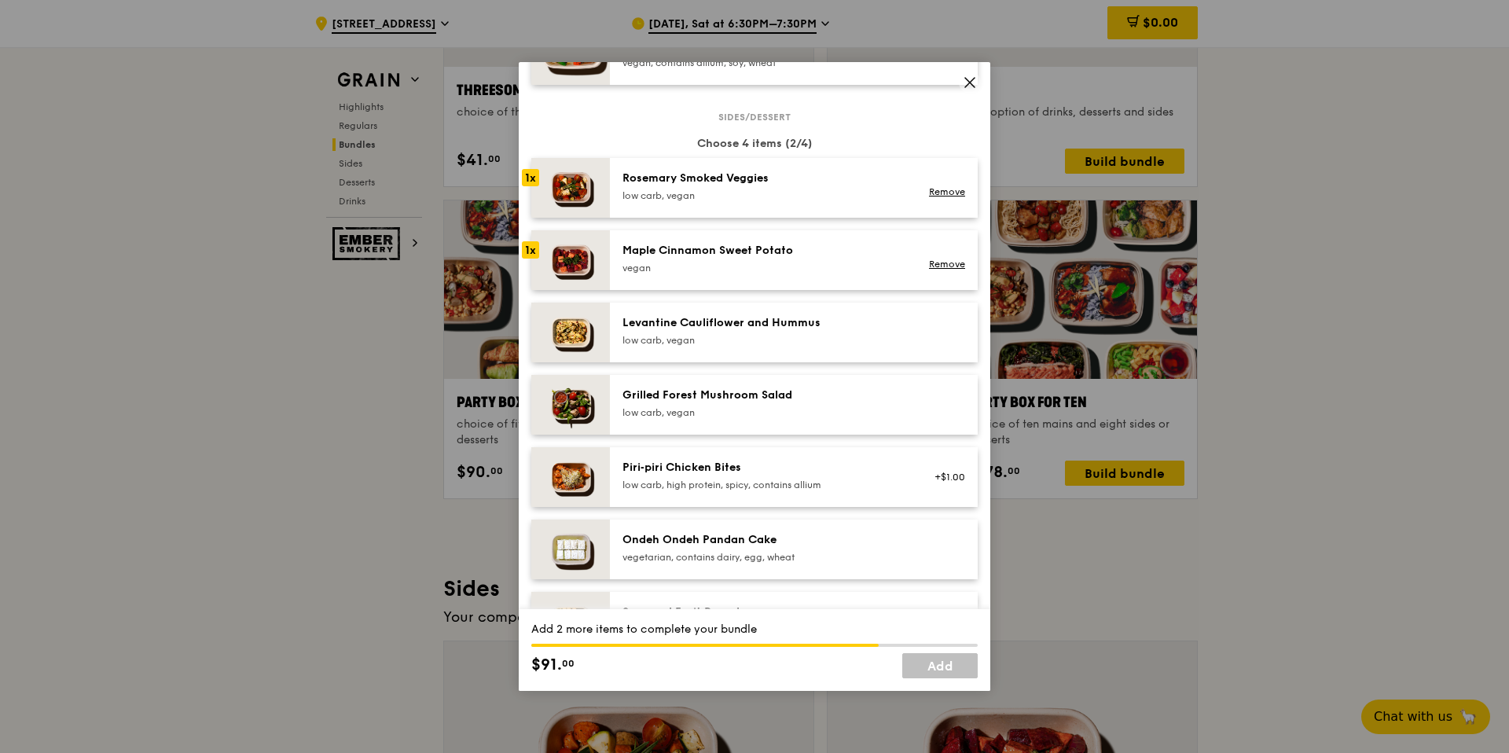
scroll to position [724, 0]
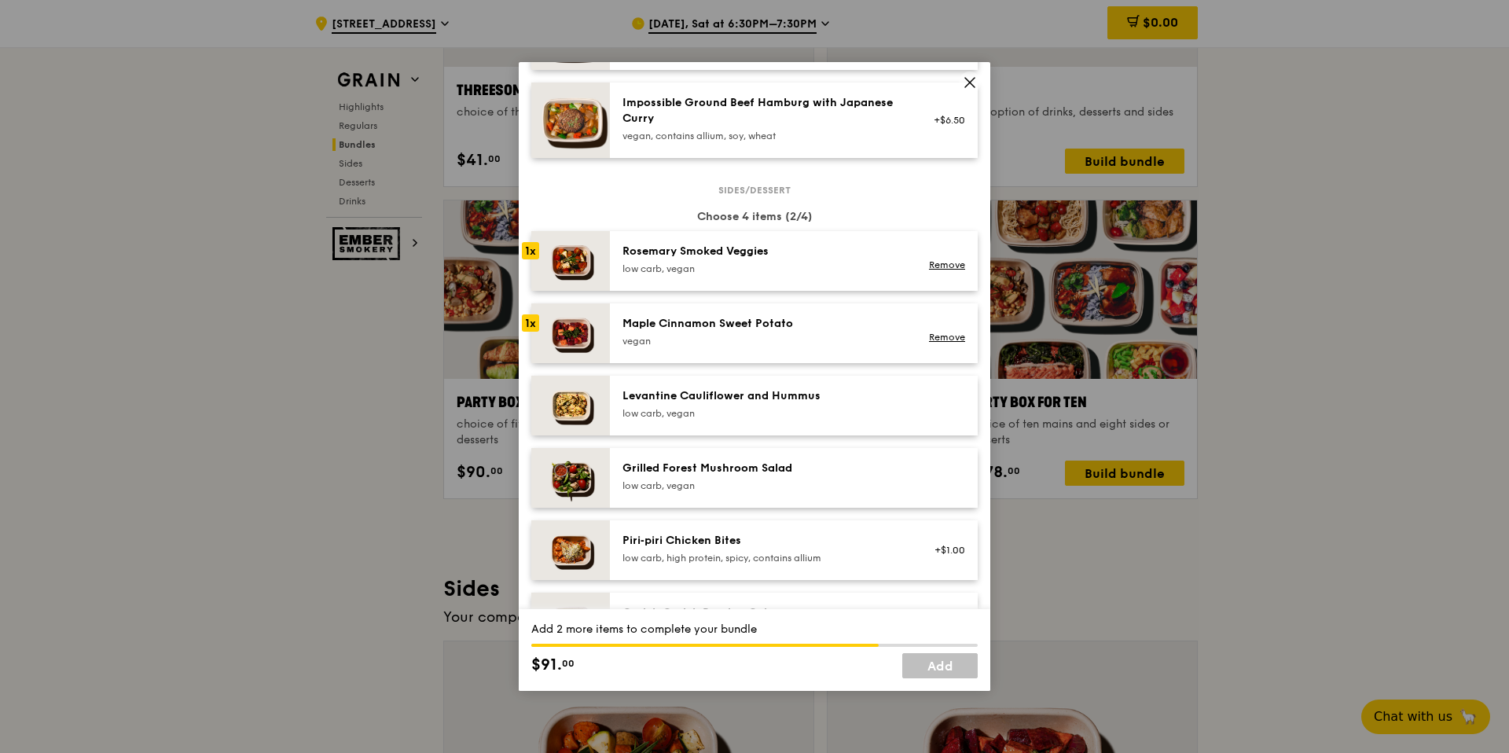
click at [696, 337] on div "vegan" at bounding box center [763, 341] width 282 height 13
click at [706, 252] on div "Rosemary Smoked Veggies" at bounding box center [763, 252] width 282 height 16
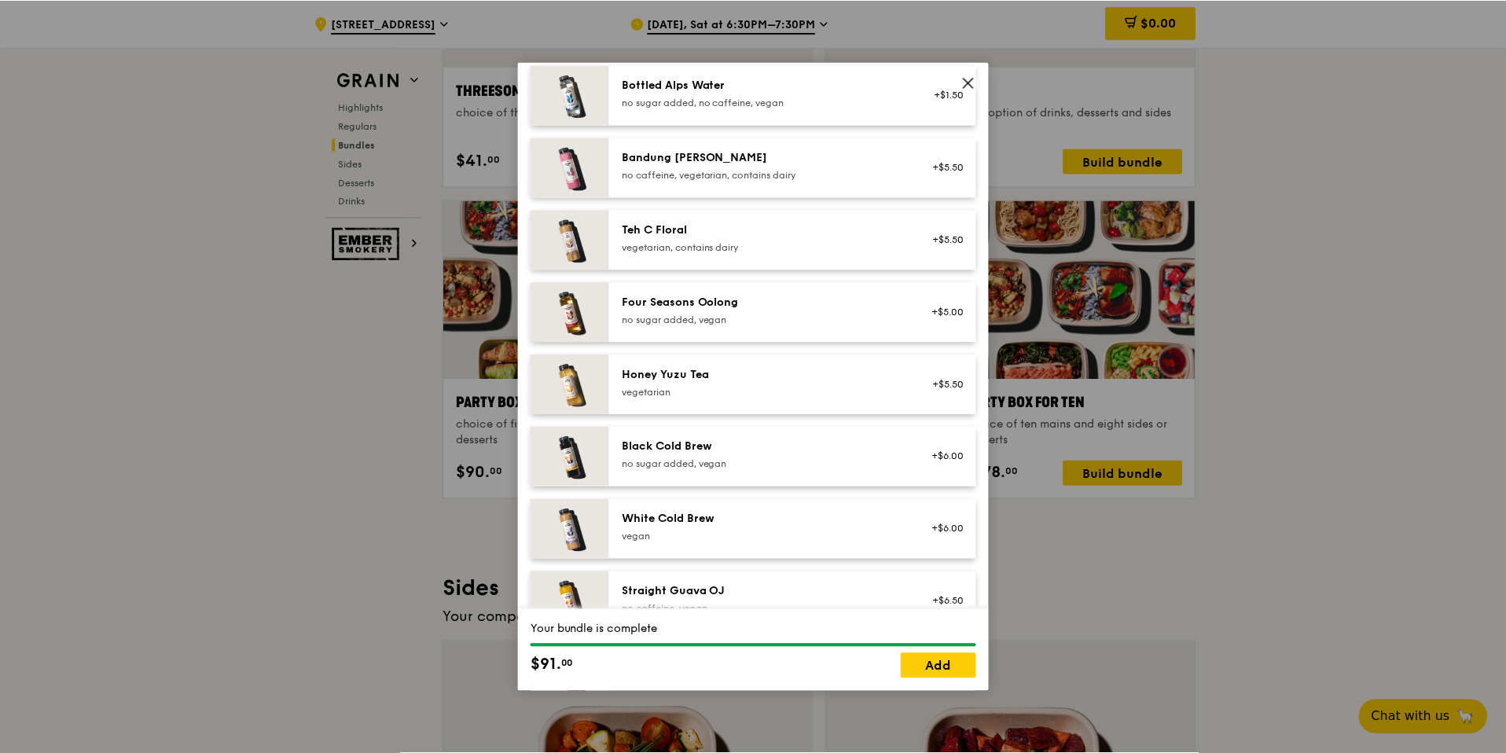
scroll to position [1799, 0]
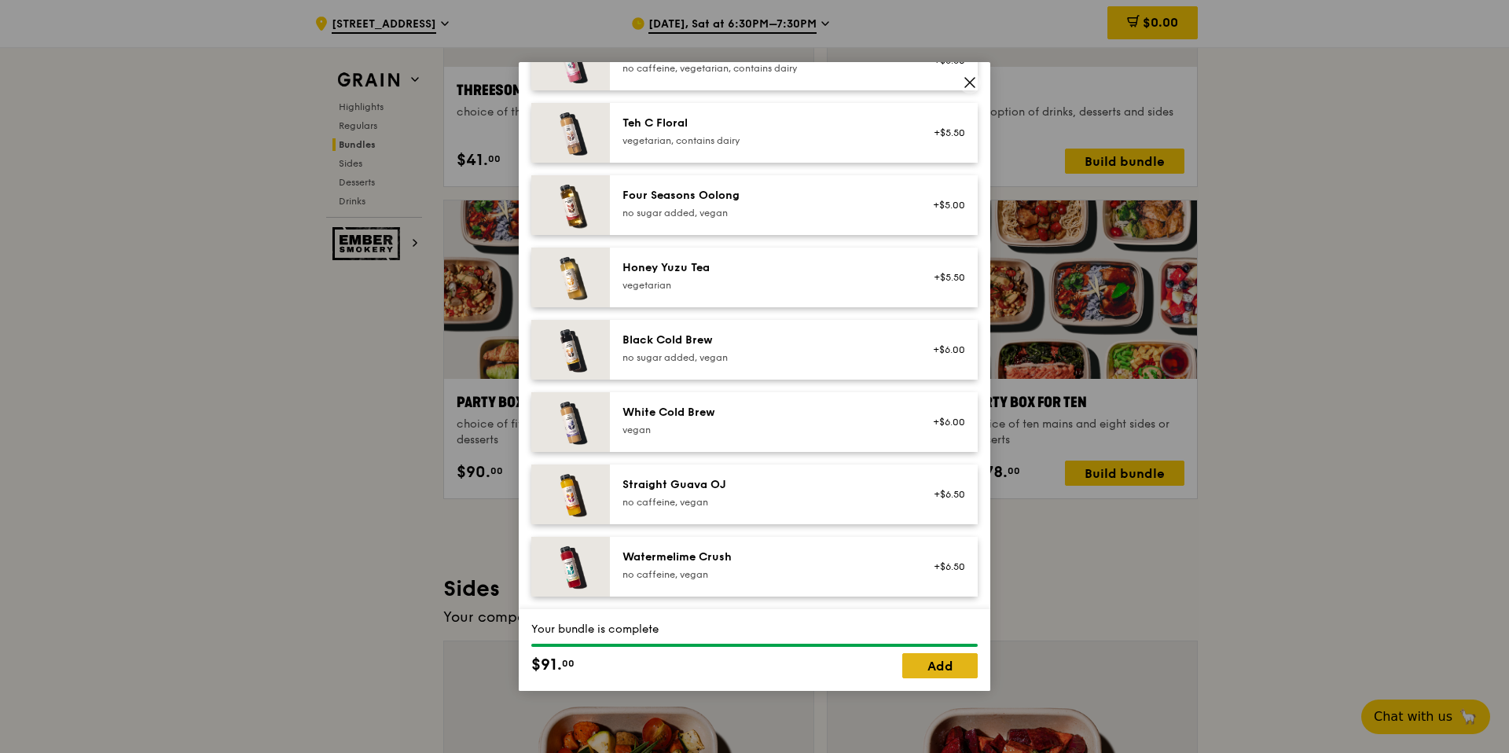
click at [967, 665] on link "Add" at bounding box center [939, 665] width 75 height 25
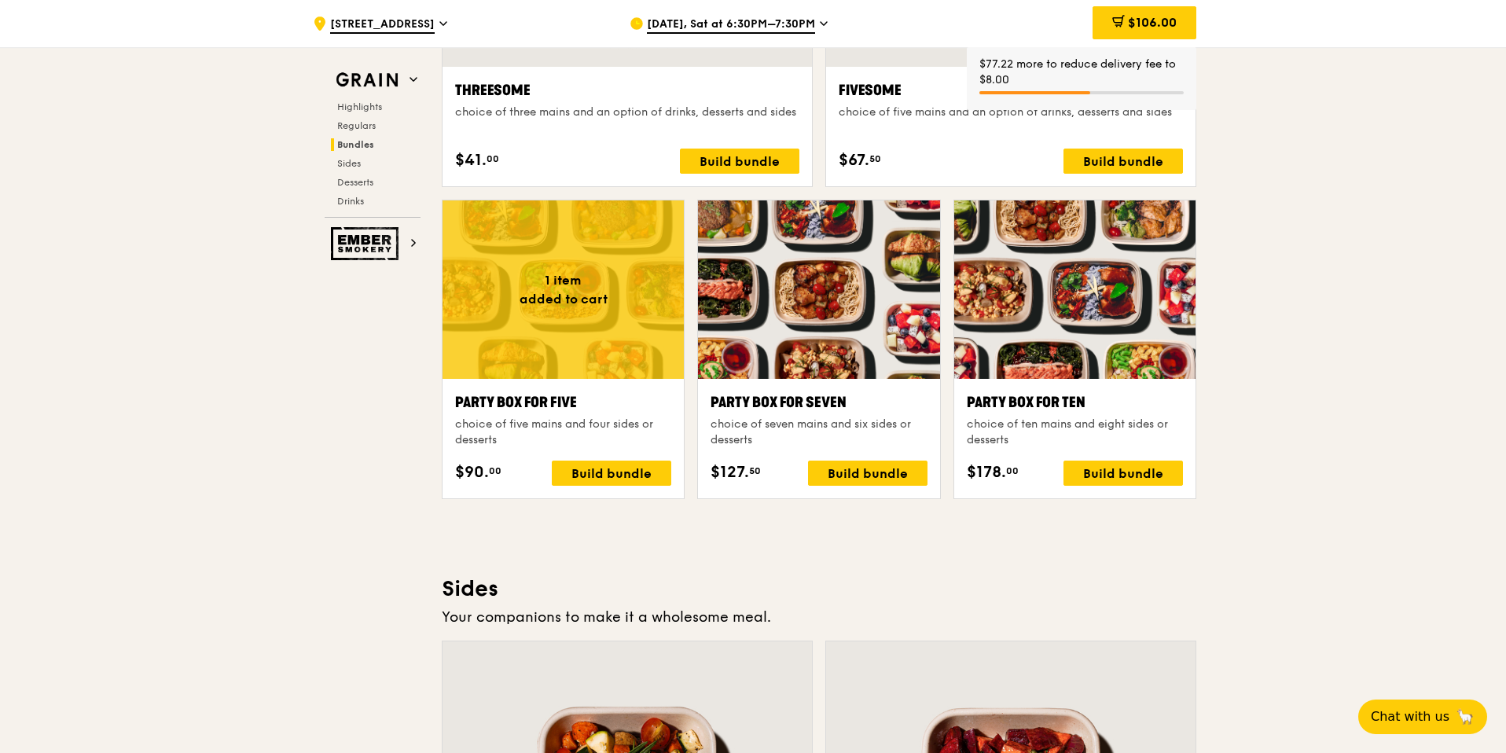
click at [1121, 40] on div "$106.00" at bounding box center [1144, 23] width 104 height 47
click at [1121, 30] on span at bounding box center [1118, 23] width 13 height 17
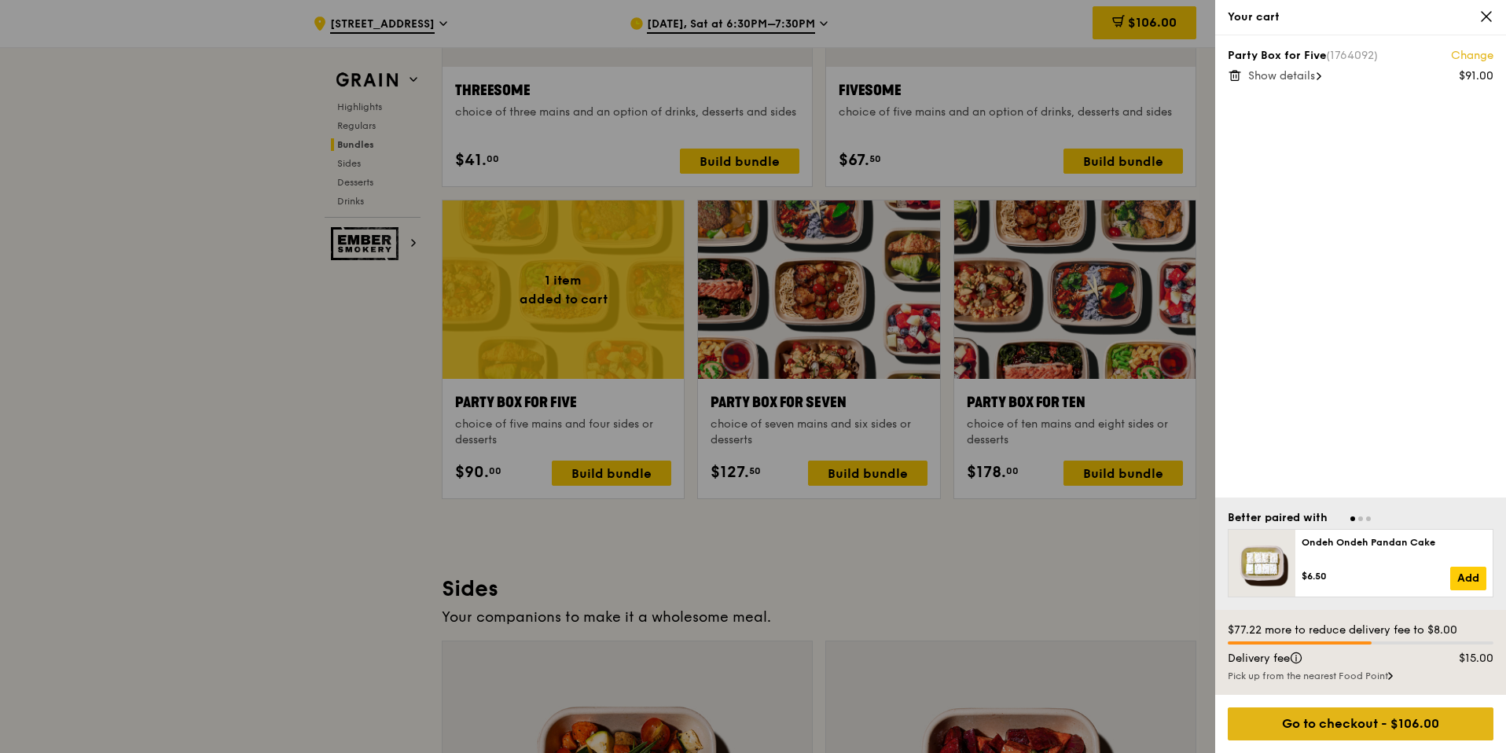
click at [1339, 724] on div "Go to checkout - $106.00" at bounding box center [1360, 723] width 266 height 33
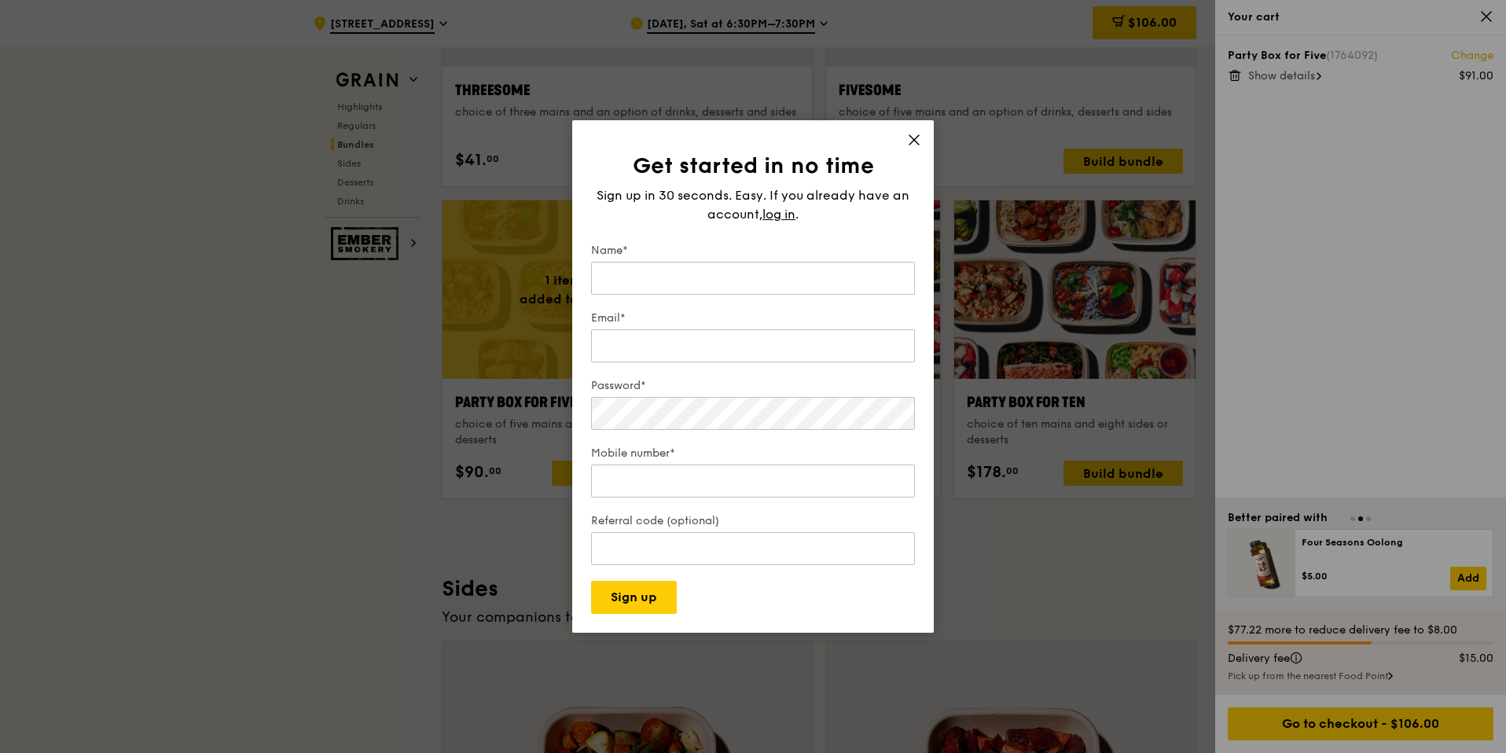
click at [915, 128] on div "Get started in no time Sign up in 30 seconds. Easy. If you already have an acco…" at bounding box center [752, 376] width 361 height 512
click at [890, 152] on h1 "Get started in no time" at bounding box center [753, 166] width 324 height 28
click at [920, 144] on icon at bounding box center [914, 140] width 14 height 14
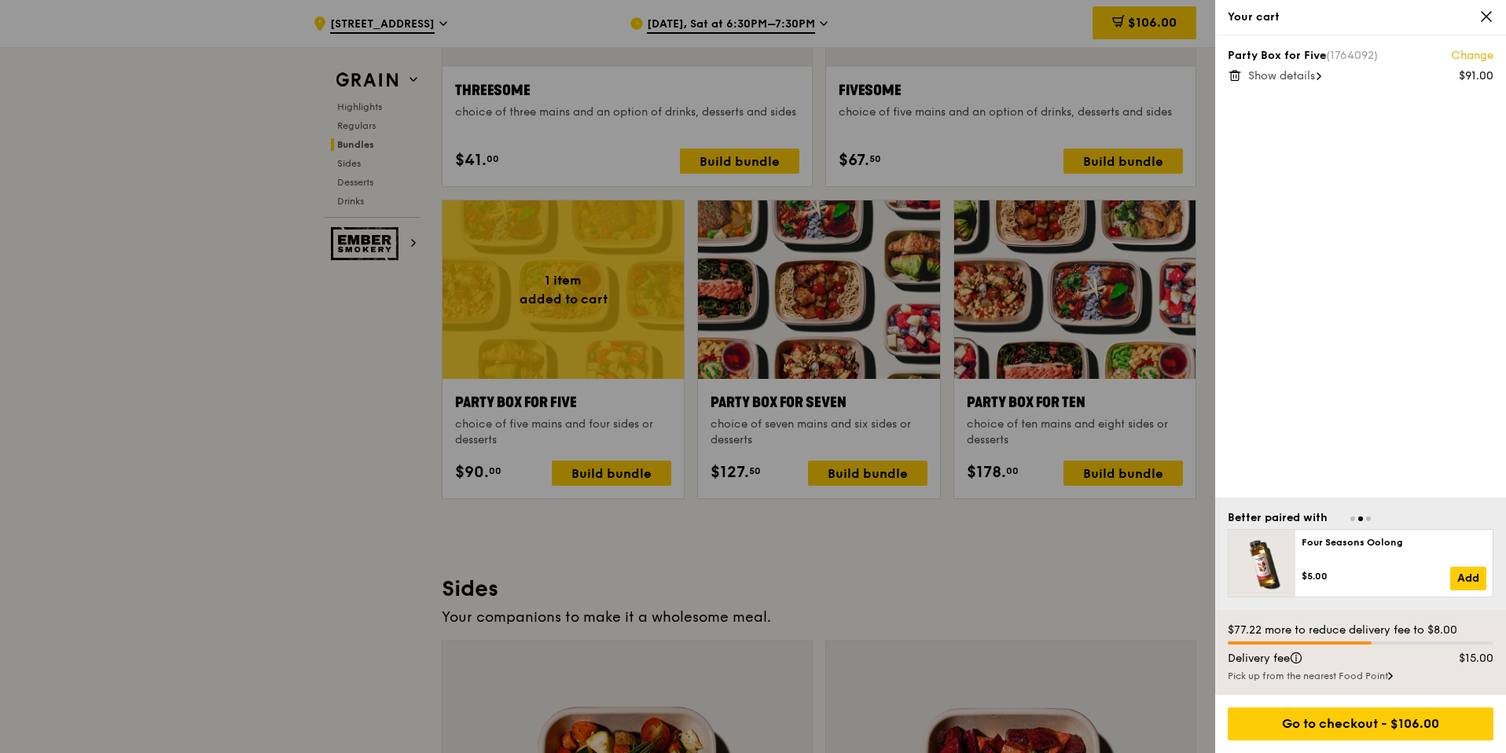
click at [1310, 670] on div "Pick up from the nearest Food Point" at bounding box center [1360, 676] width 266 height 13
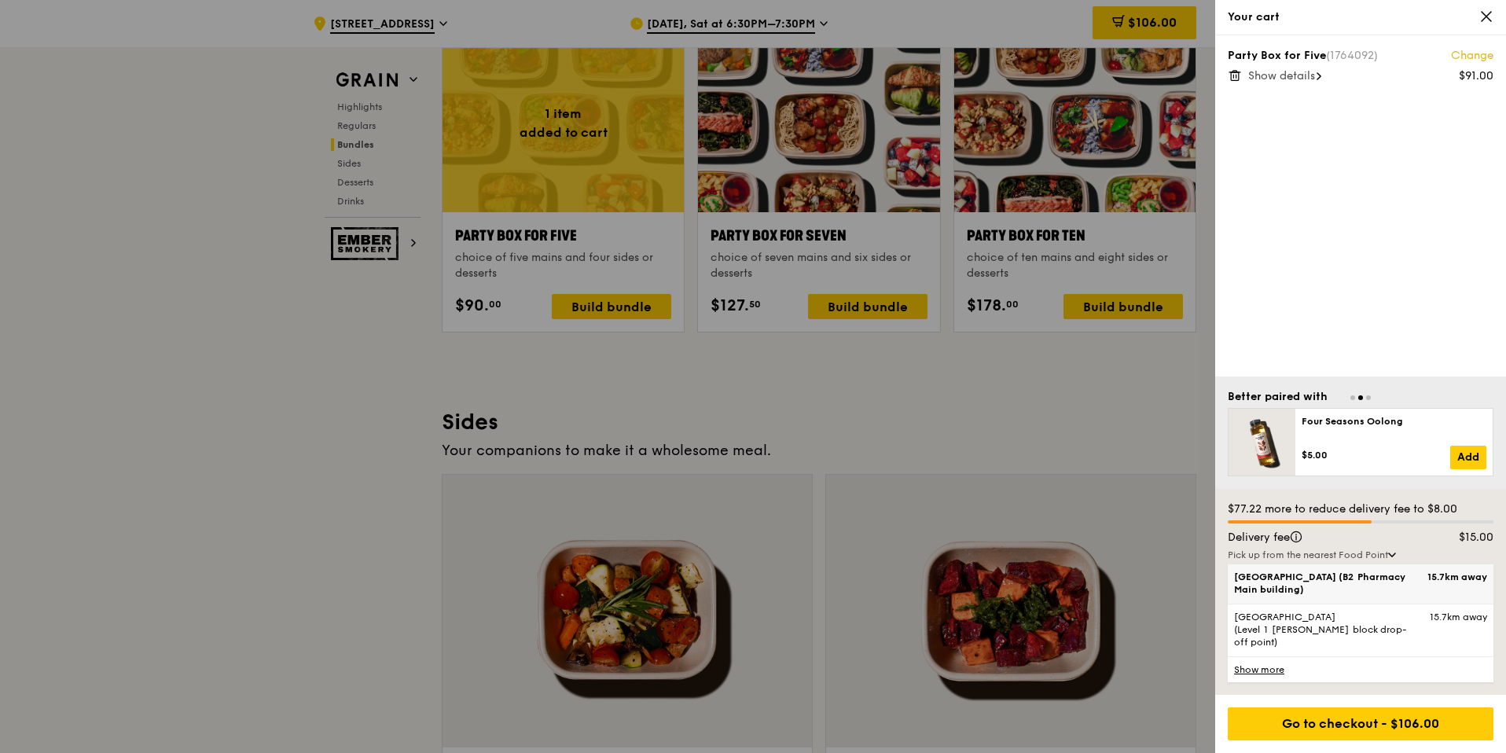
scroll to position [3348, 0]
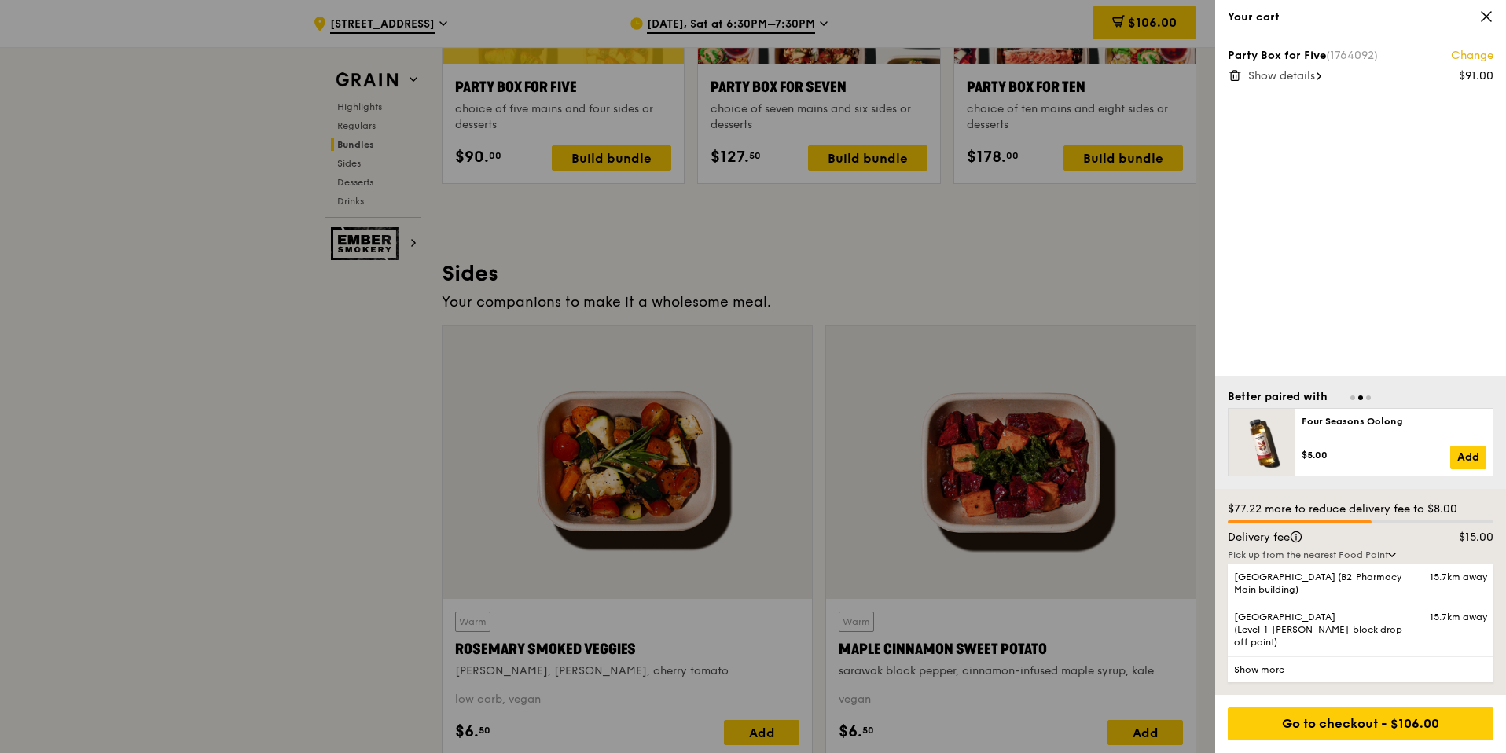
click at [1264, 665] on link "Show more" at bounding box center [1360, 669] width 266 height 26
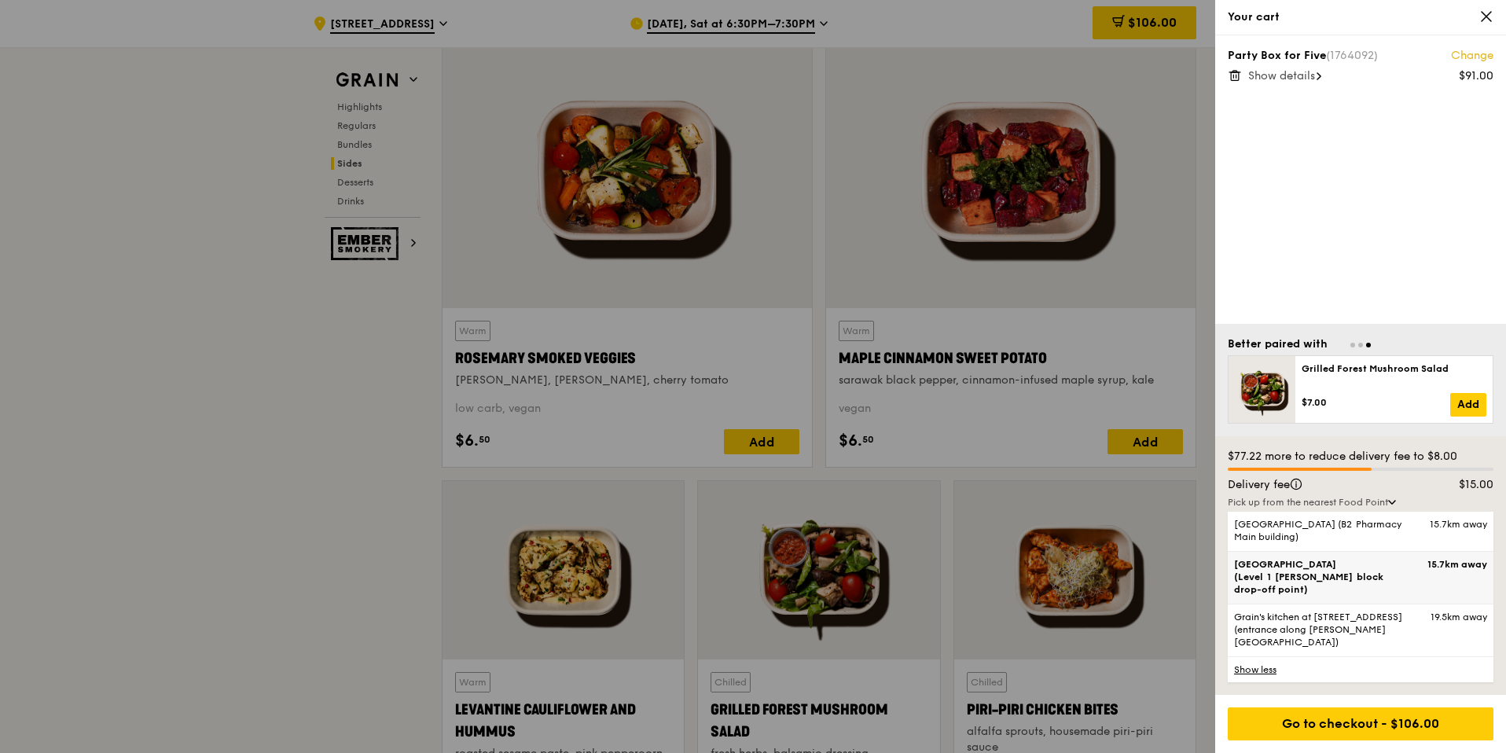
scroll to position [3501, 0]
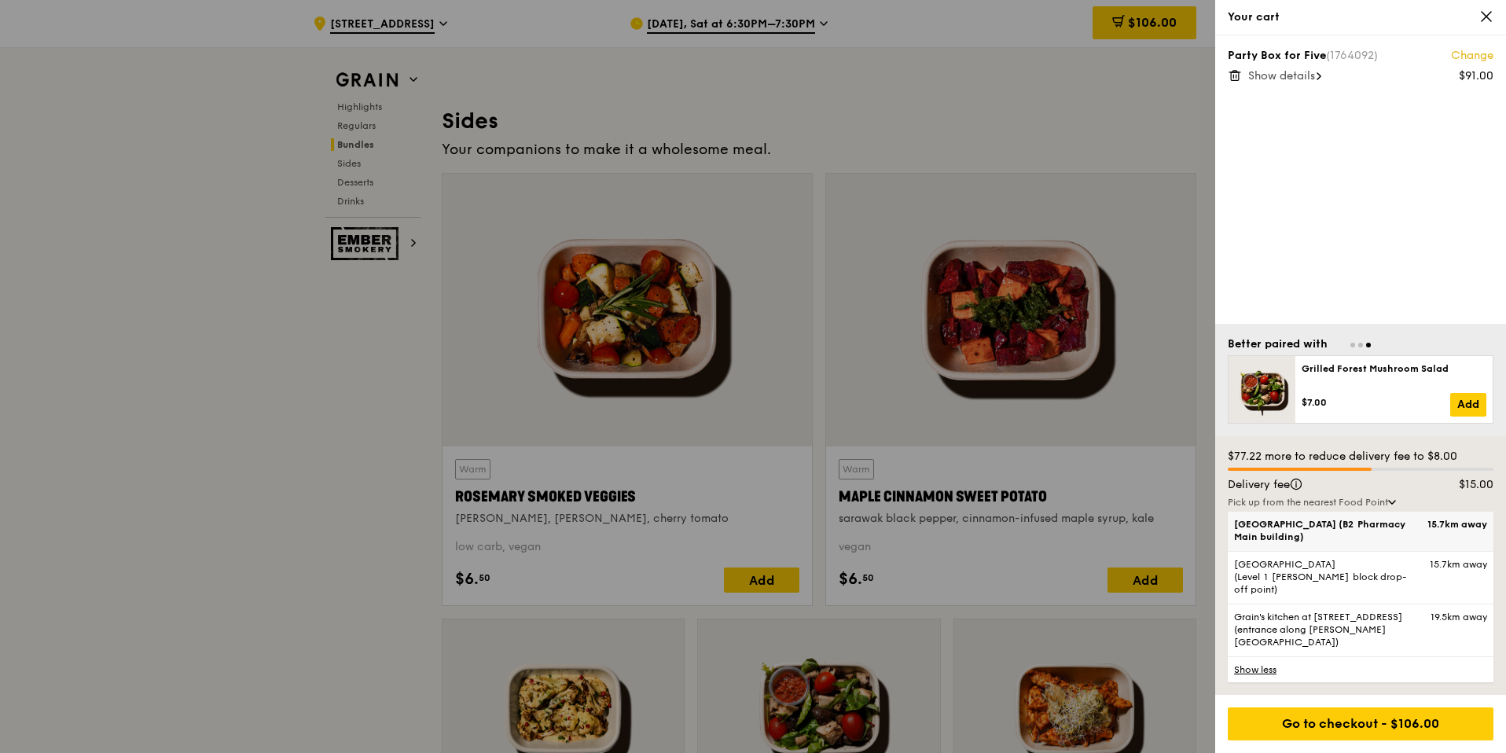
click at [1296, 543] on span "[GEOGRAPHIC_DATA] (B2 Pharmacy Main building)" at bounding box center [1329, 530] width 190 height 25
click at [0, 0] on input "[GEOGRAPHIC_DATA] (B2 Pharmacy Main building) 15.7km away" at bounding box center [0, 0] width 0 height 0
